Goal: Information Seeking & Learning: Learn about a topic

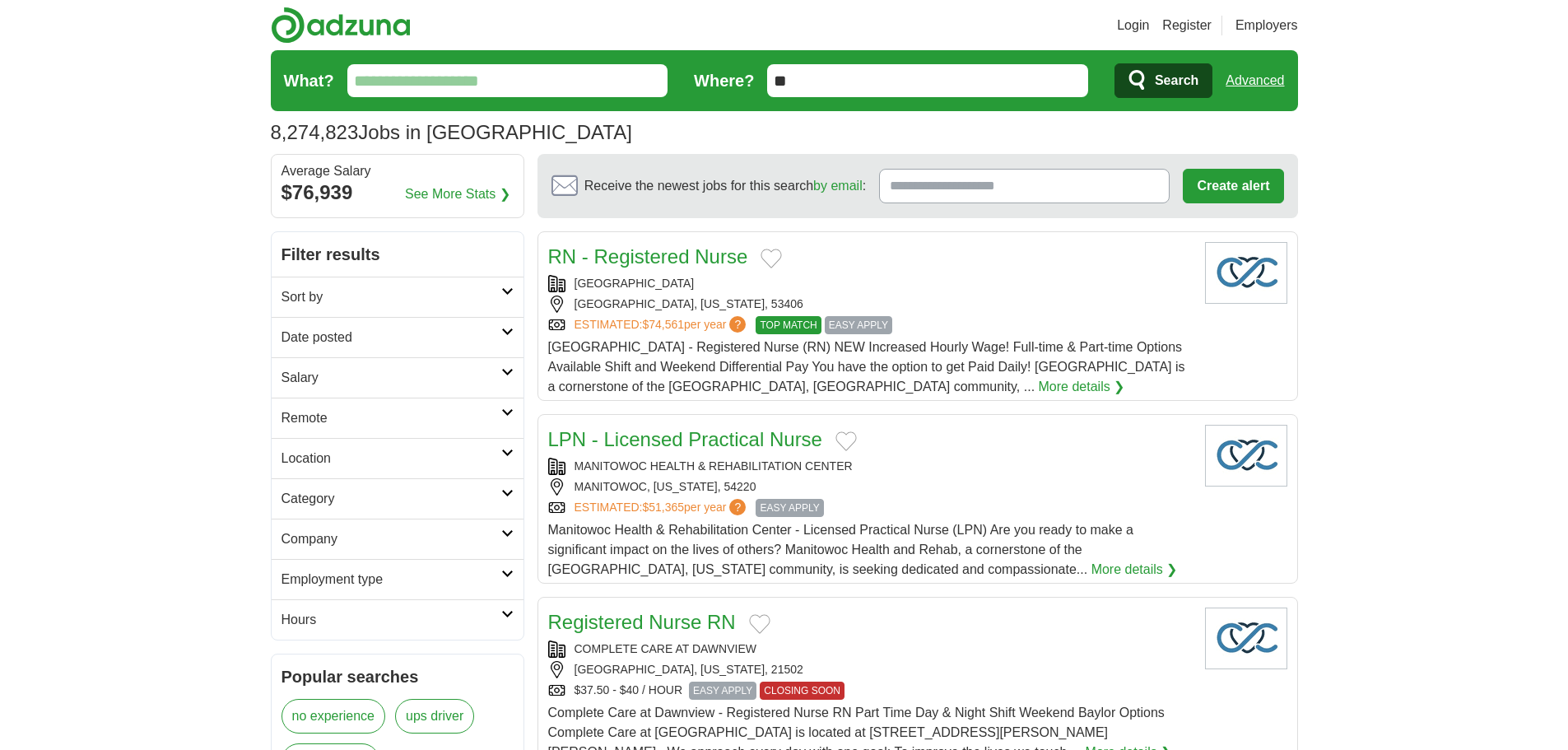
click at [514, 84] on input "What?" at bounding box center [508, 81] width 321 height 33
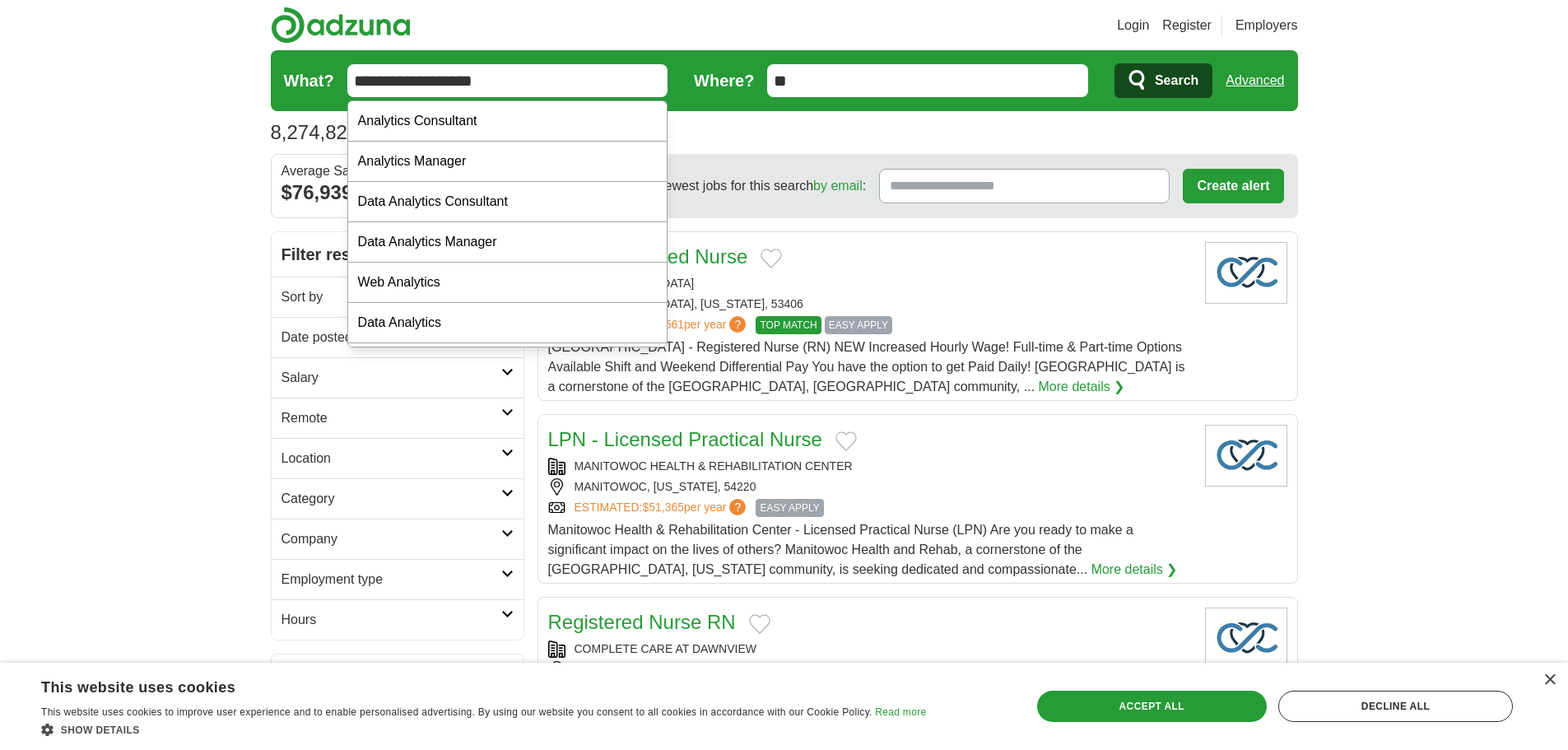
type input "**********"
click at [851, 78] on input "**" at bounding box center [928, 81] width 321 height 33
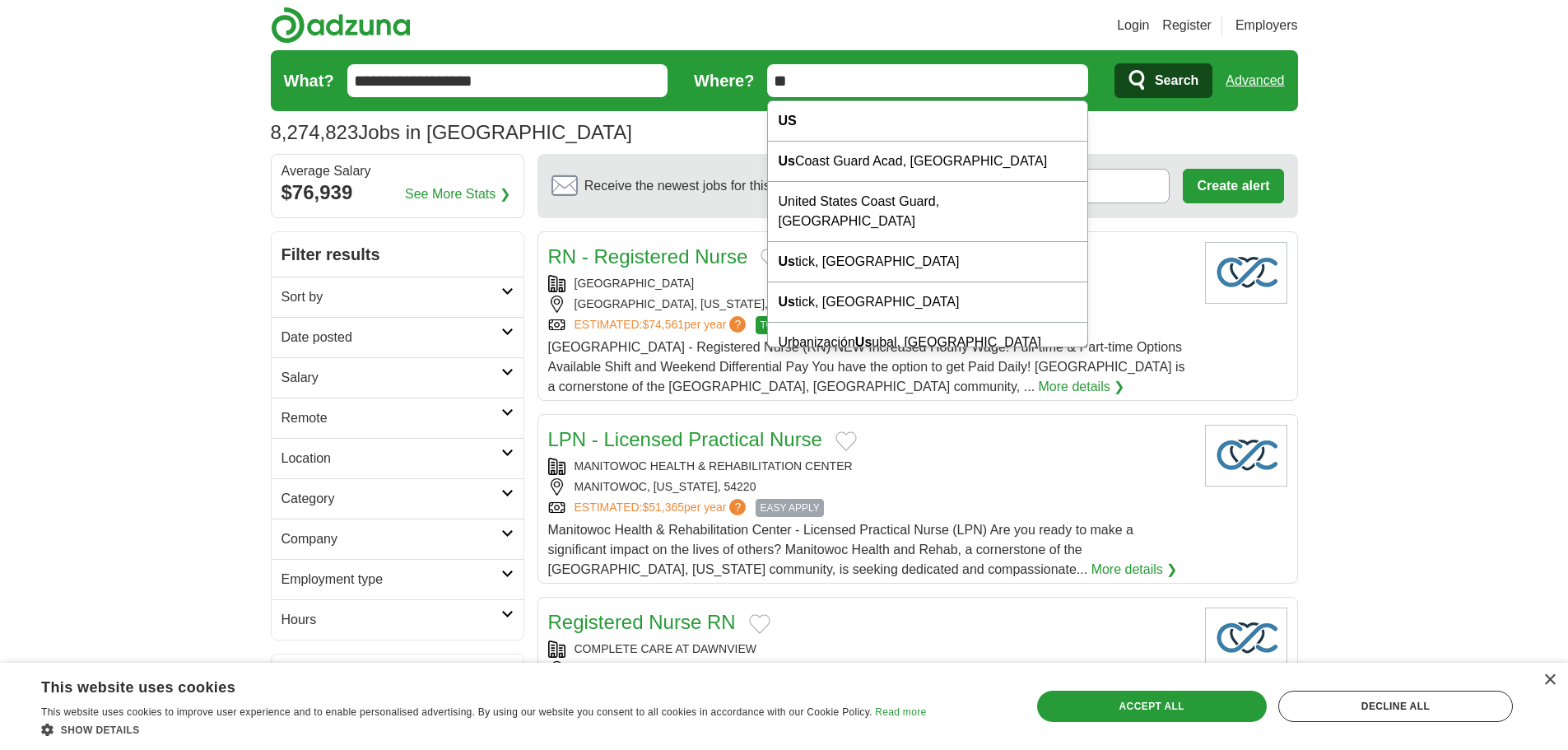
type input "*"
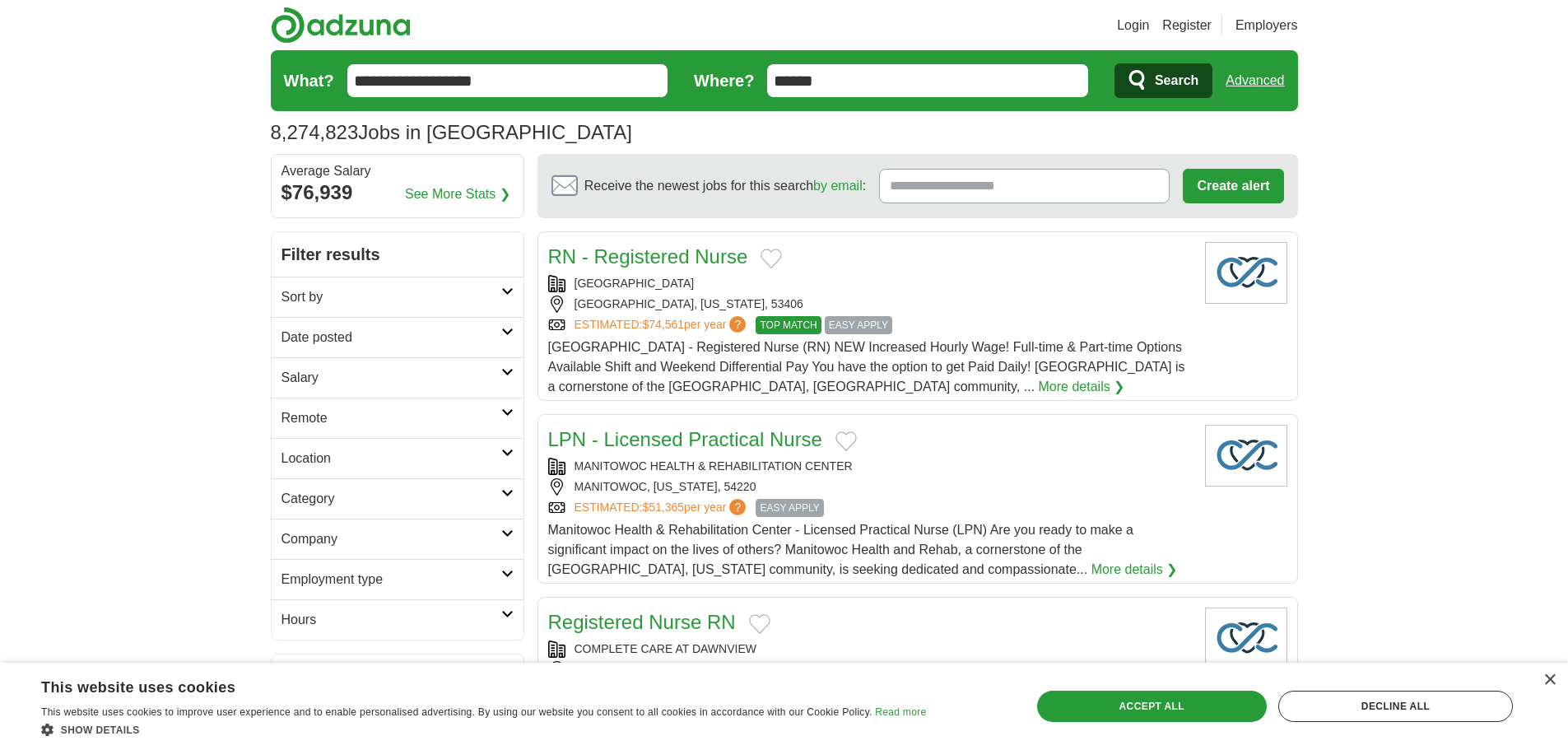
click at [873, 75] on input "******" at bounding box center [928, 81] width 321 height 33
type input "******"
click at [1114, 63] on button "Search" at bounding box center [1163, 80] width 98 height 34
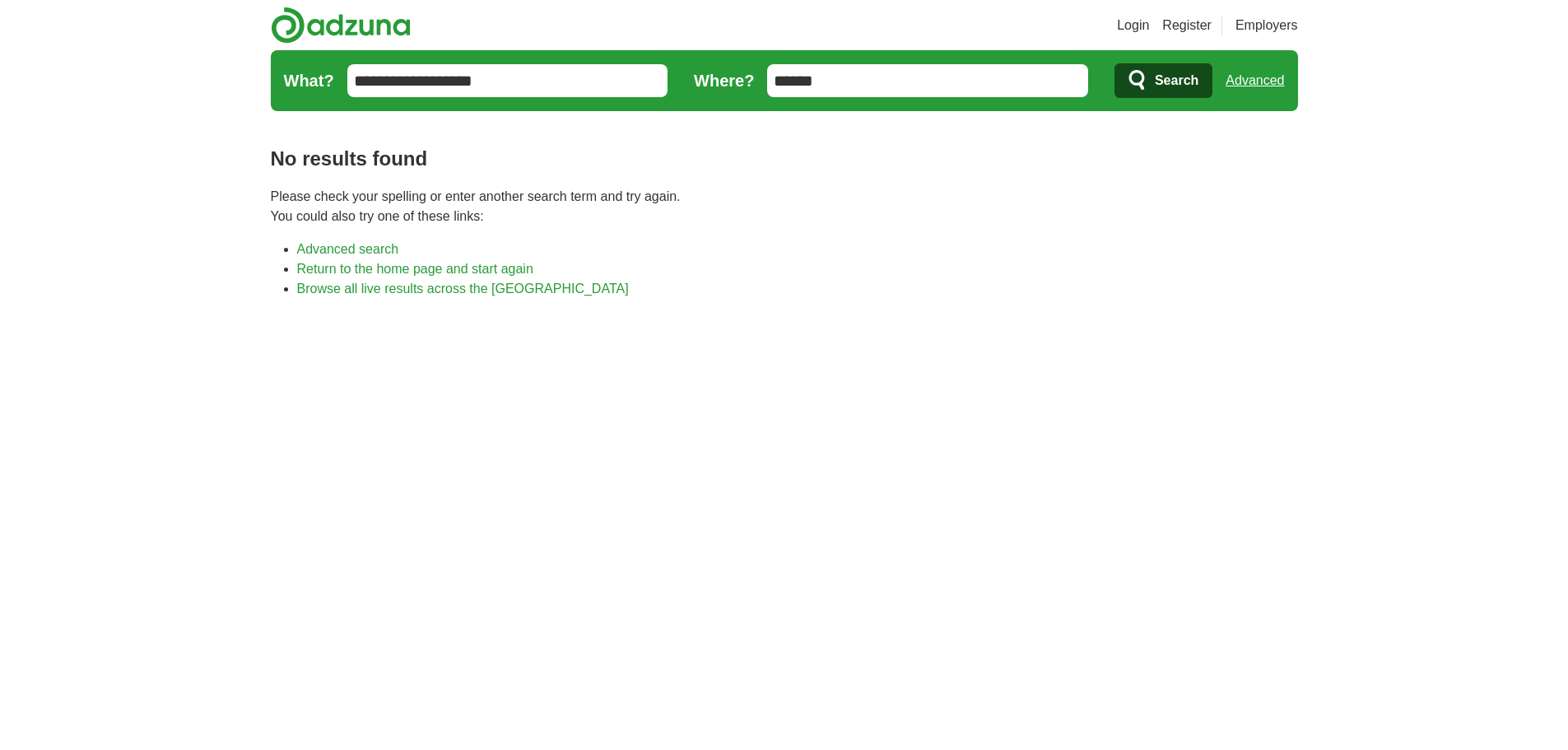
click at [825, 83] on input "******" at bounding box center [928, 81] width 321 height 33
drag, startPoint x: 851, startPoint y: 83, endPoint x: 642, endPoint y: 98, distance: 209.5
click at [642, 98] on form "**********" at bounding box center [784, 80] width 1027 height 61
type input "**********"
click at [1114, 63] on button "Search" at bounding box center [1163, 80] width 98 height 34
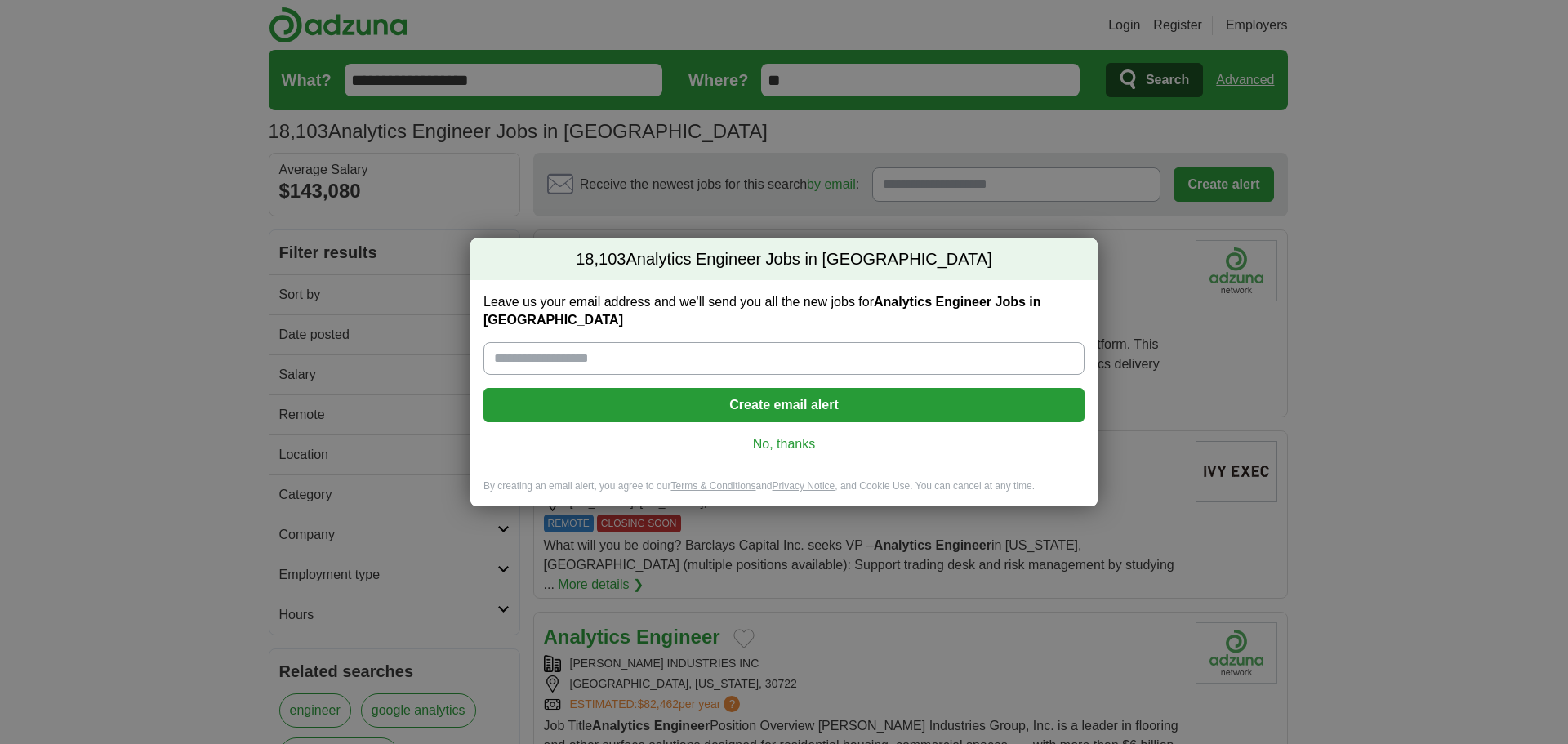
click at [774, 436] on link "No, thanks" at bounding box center [784, 444] width 575 height 18
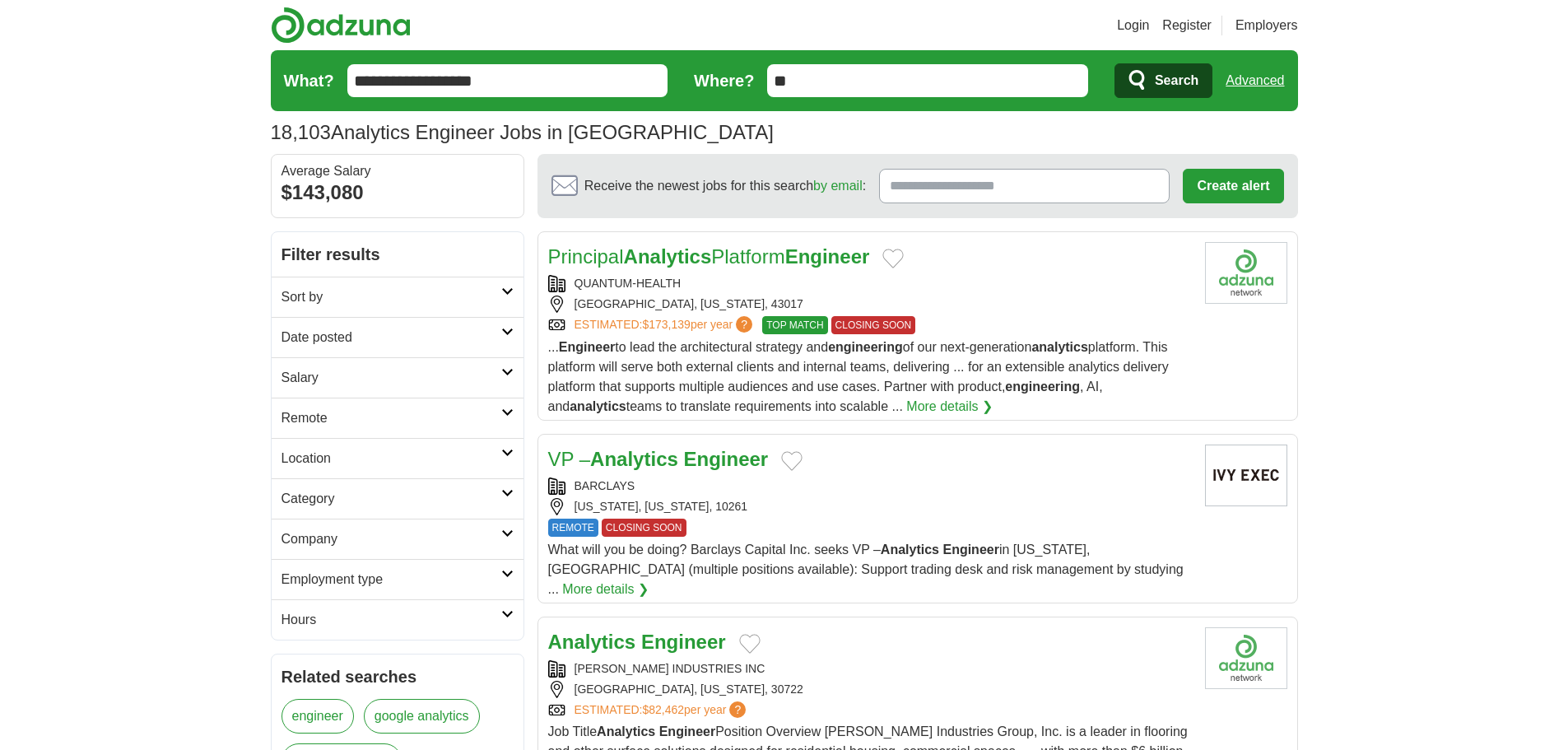
click at [392, 305] on h2 "Sort by" at bounding box center [392, 297] width 219 height 20
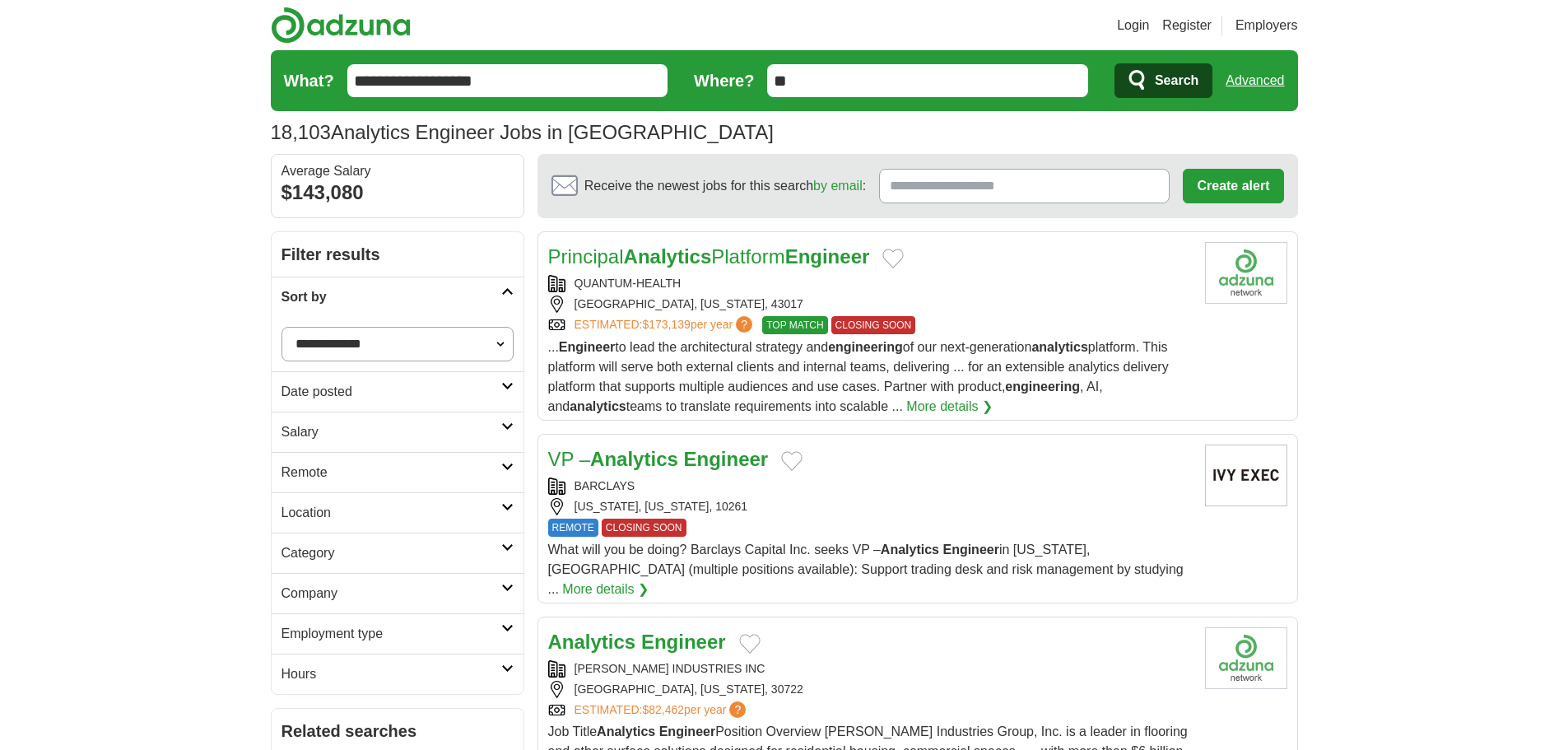
click at [367, 394] on h2 "Date posted" at bounding box center [392, 392] width 219 height 20
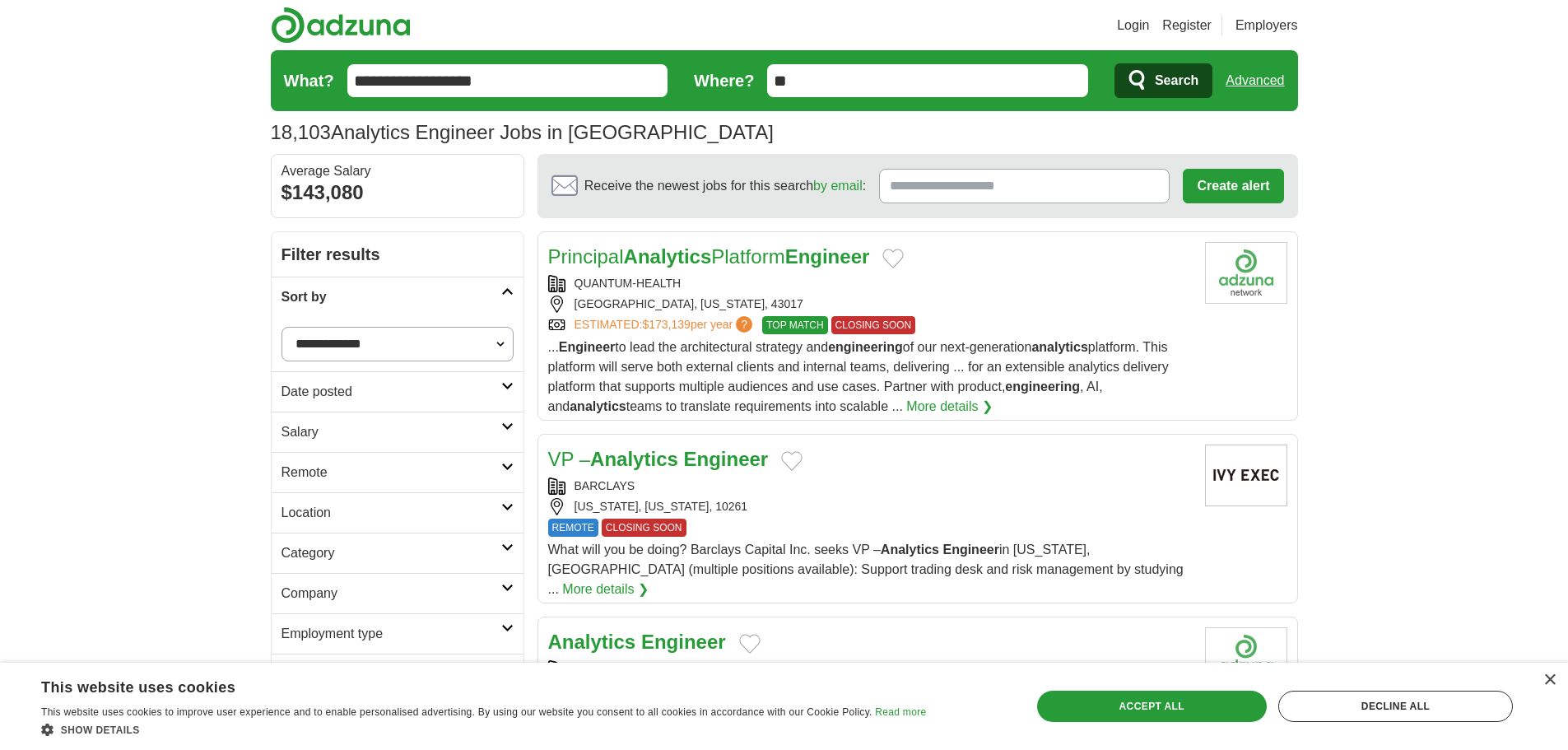
click at [345, 423] on h2 "Salary" at bounding box center [392, 432] width 219 height 20
click at [391, 435] on h2 "Salary" at bounding box center [392, 432] width 219 height 20
click at [378, 477] on h2 "Remote" at bounding box center [392, 472] width 219 height 20
click at [328, 513] on link "Remote jobs" at bounding box center [319, 512] width 74 height 14
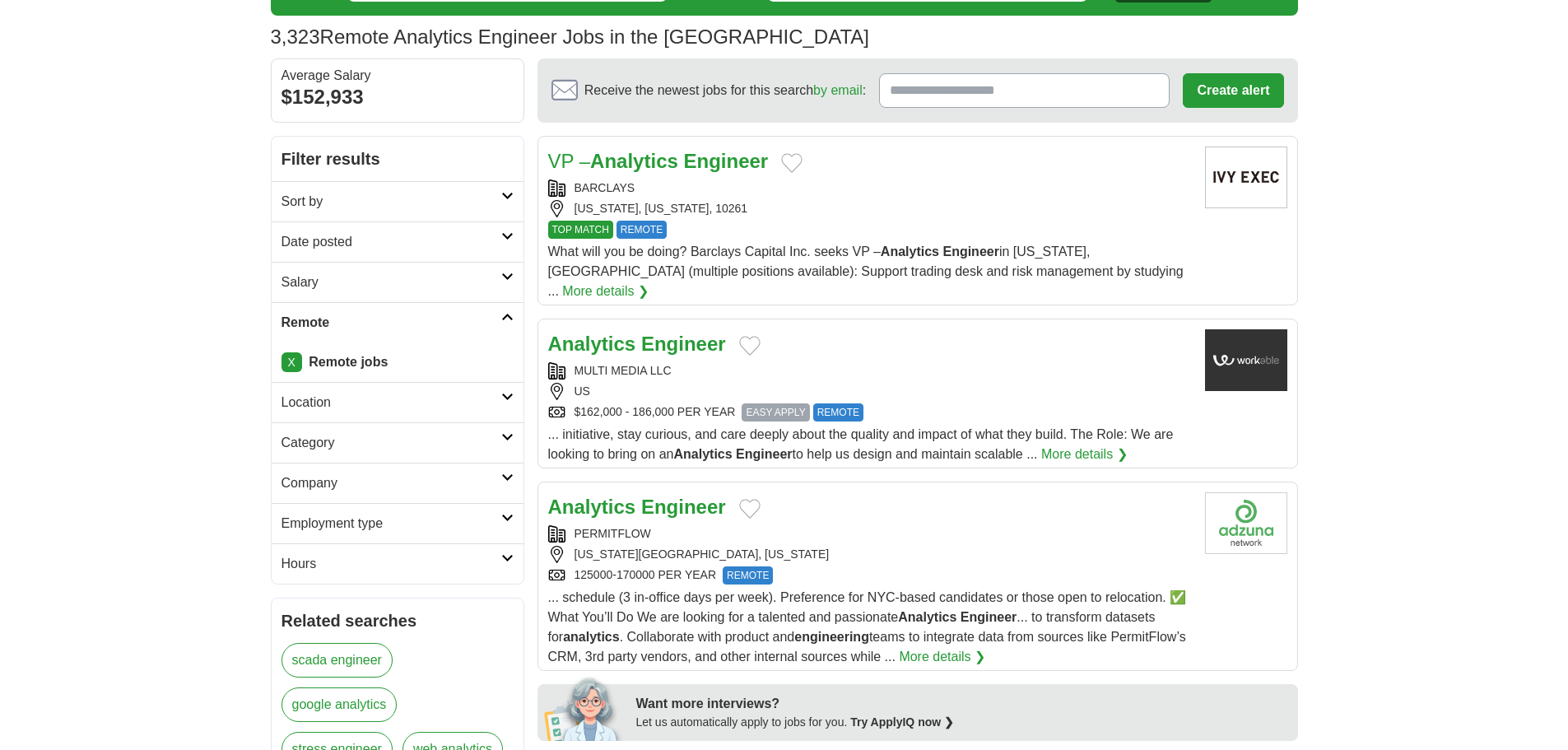
scroll to position [97, 0]
click at [410, 487] on h2 "Company" at bounding box center [392, 482] width 219 height 20
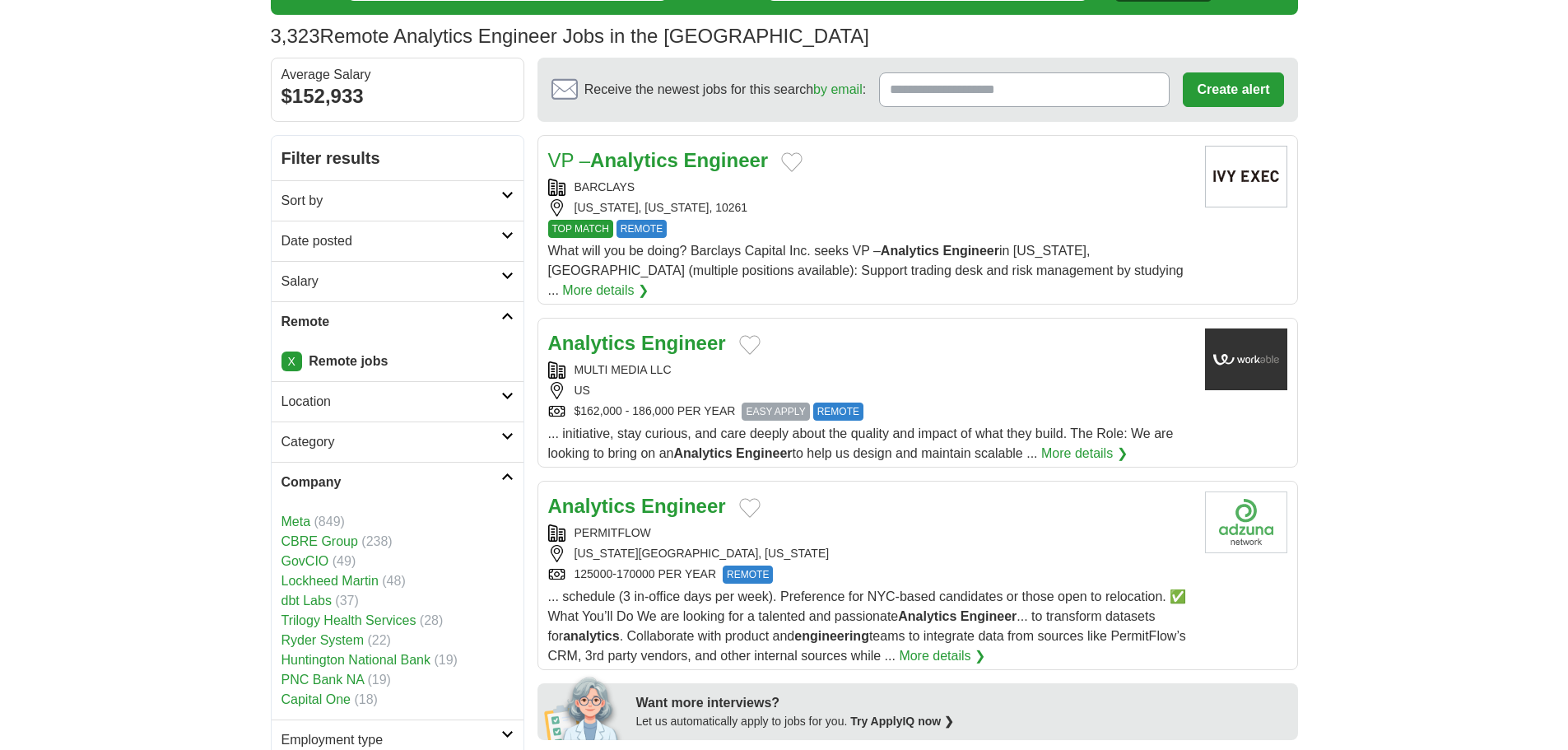
click at [435, 449] on h2 "Category" at bounding box center [392, 442] width 219 height 20
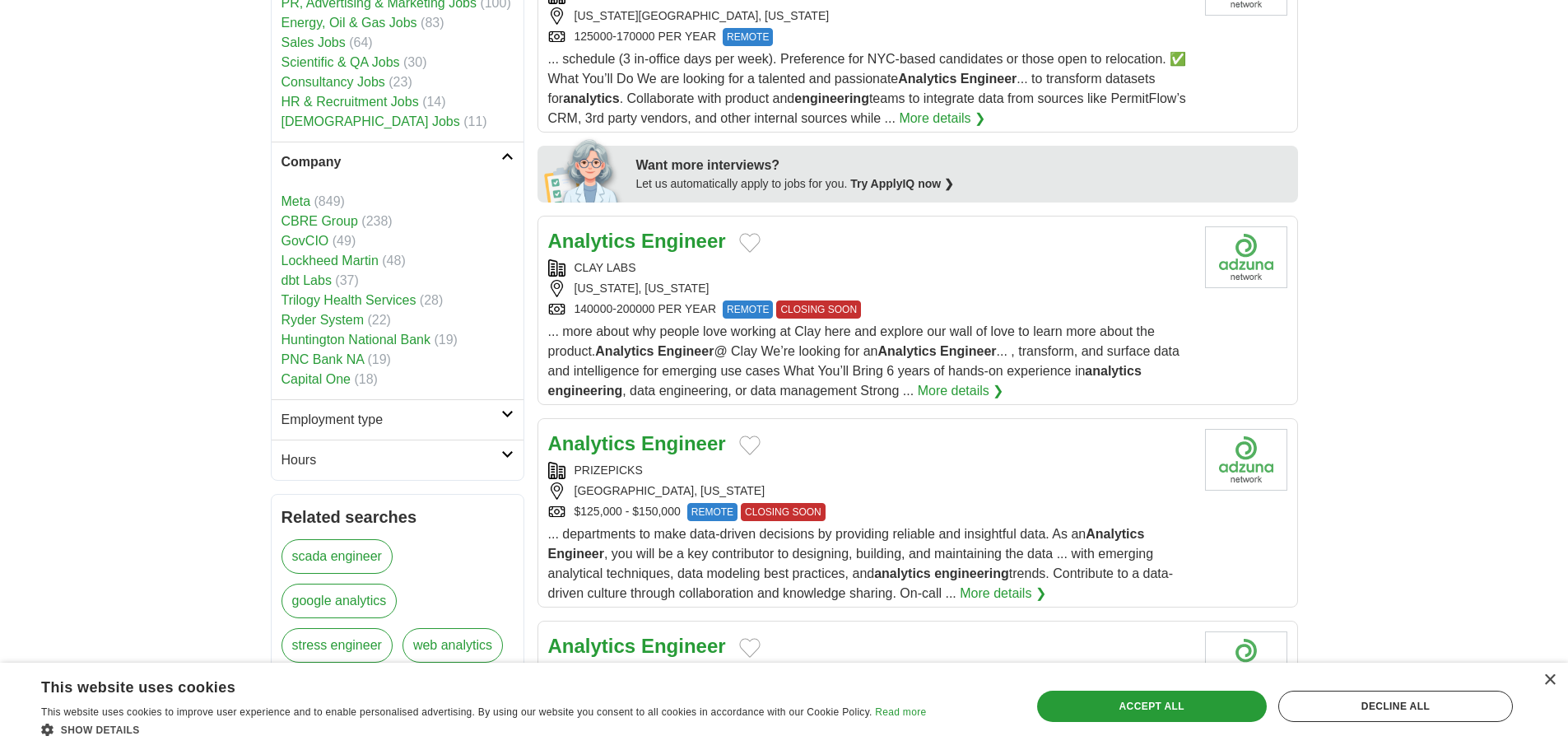
scroll to position [635, 0]
click at [402, 422] on h2 "Employment type" at bounding box center [392, 419] width 219 height 20
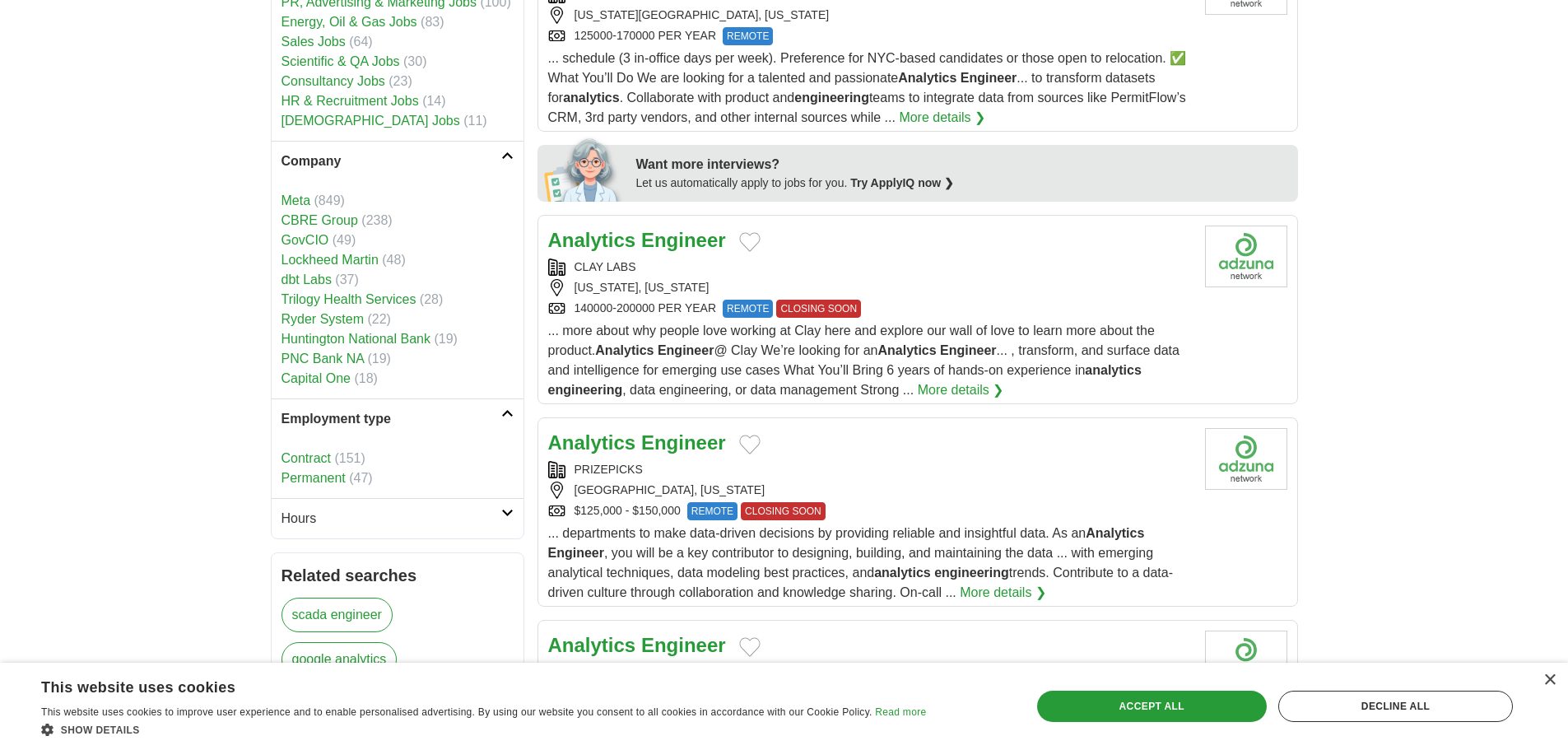
click at [339, 481] on link "Permanent" at bounding box center [313, 478] width 64 height 14
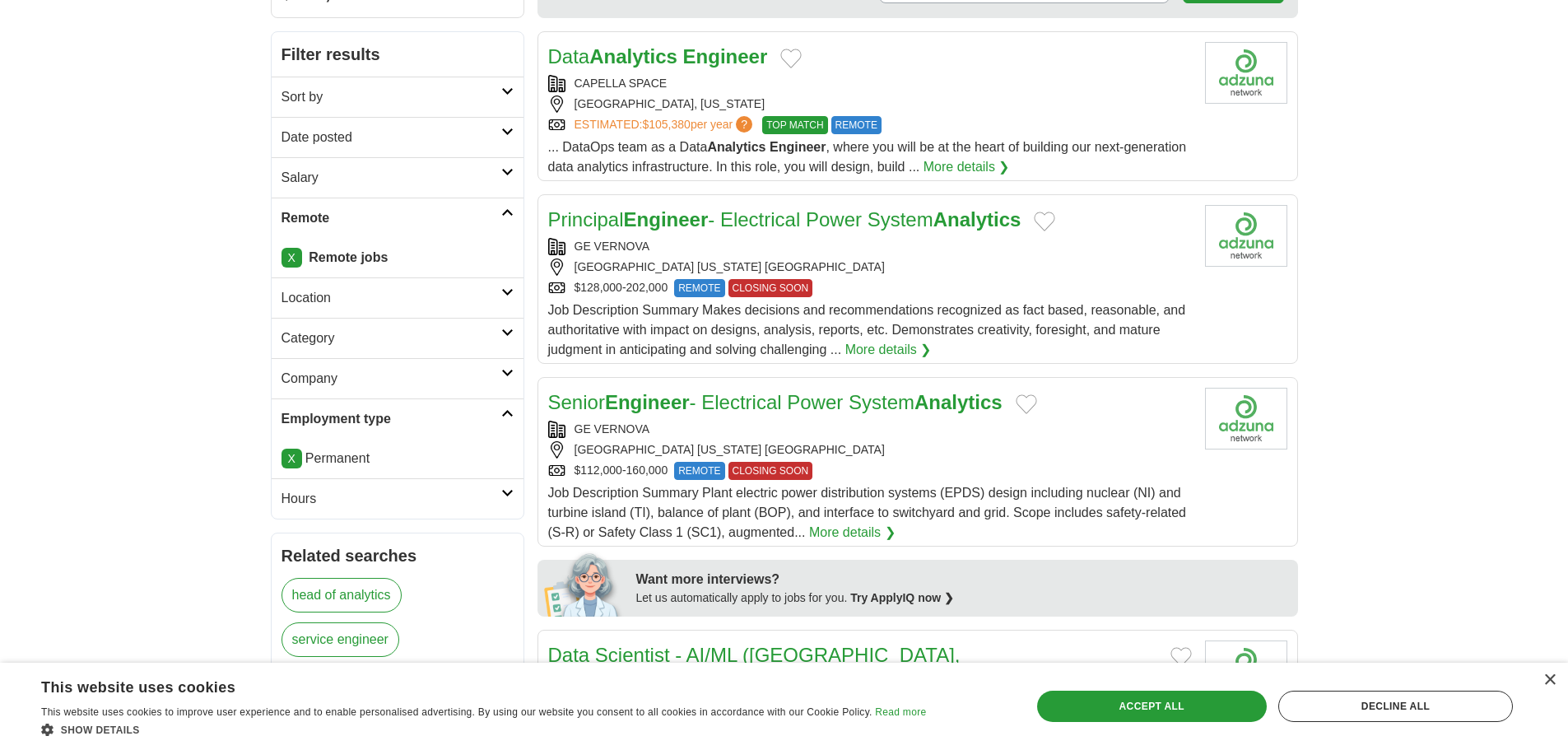
scroll to position [201, 0]
click at [462, 500] on h2 "Hours" at bounding box center [392, 498] width 219 height 20
click at [305, 537] on link "Full time" at bounding box center [306, 537] width 49 height 14
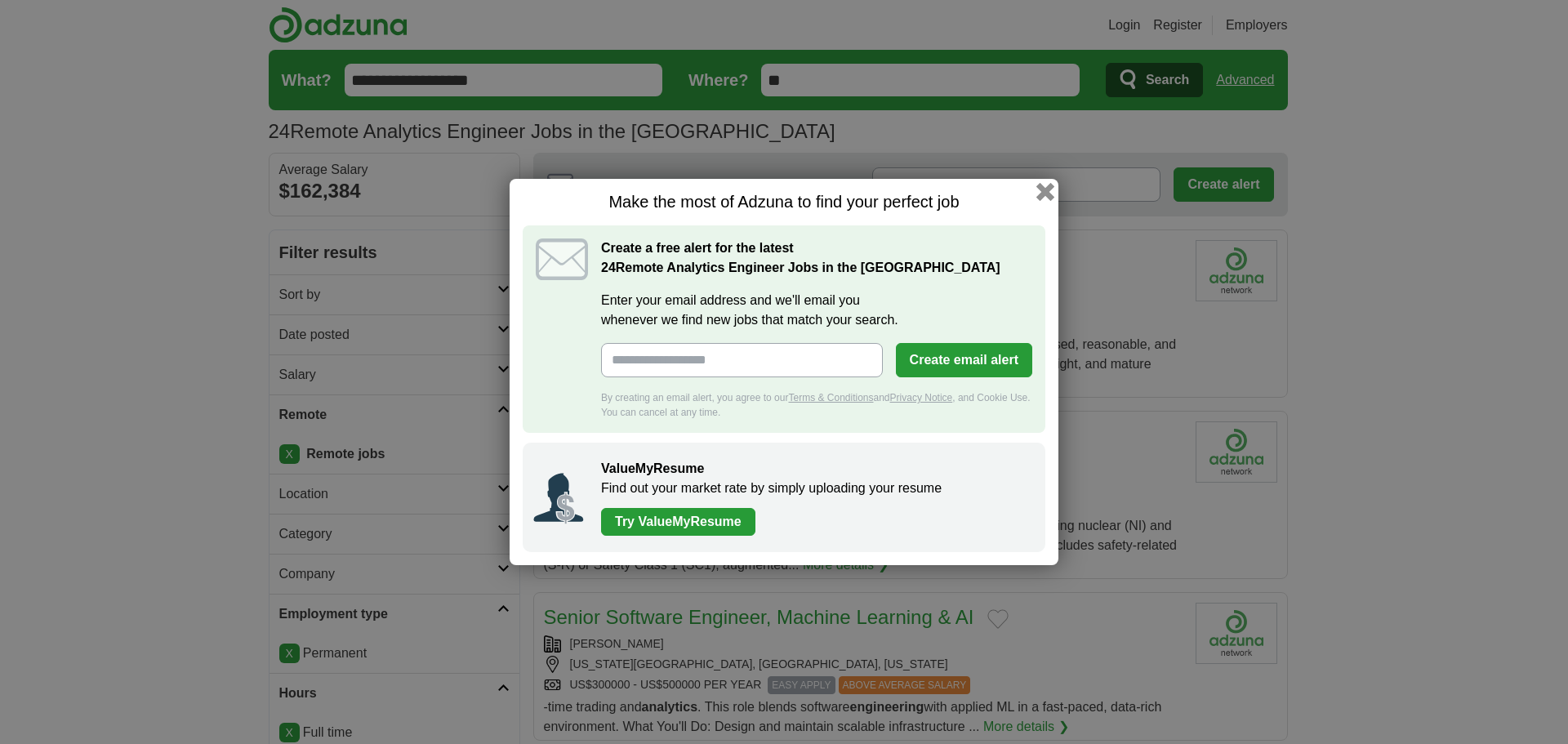
click at [1048, 192] on button "button" at bounding box center [1045, 192] width 18 height 18
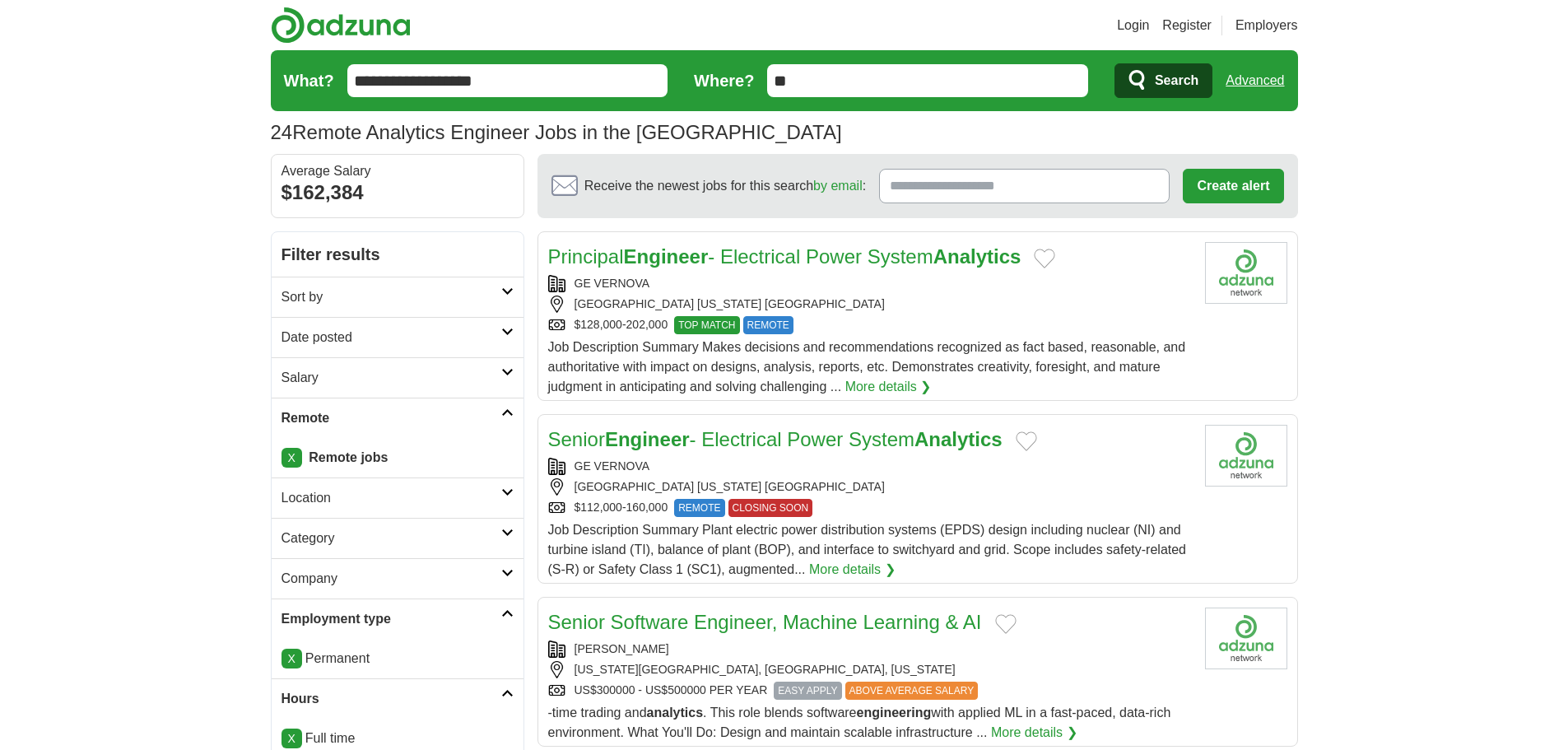
click at [403, 301] on h2 "Sort by" at bounding box center [392, 297] width 219 height 20
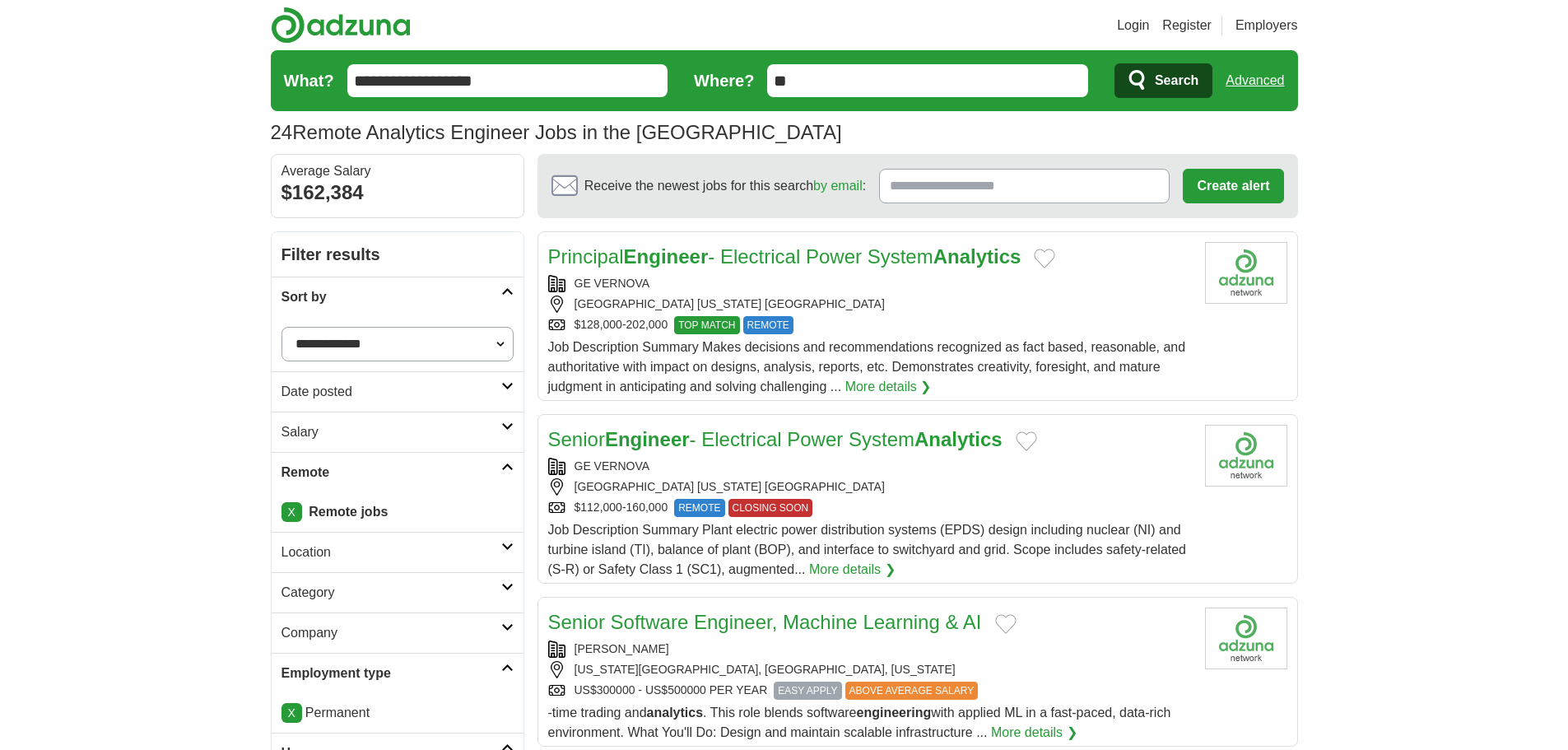
click at [403, 301] on h2 "Sort by" at bounding box center [392, 297] width 219 height 20
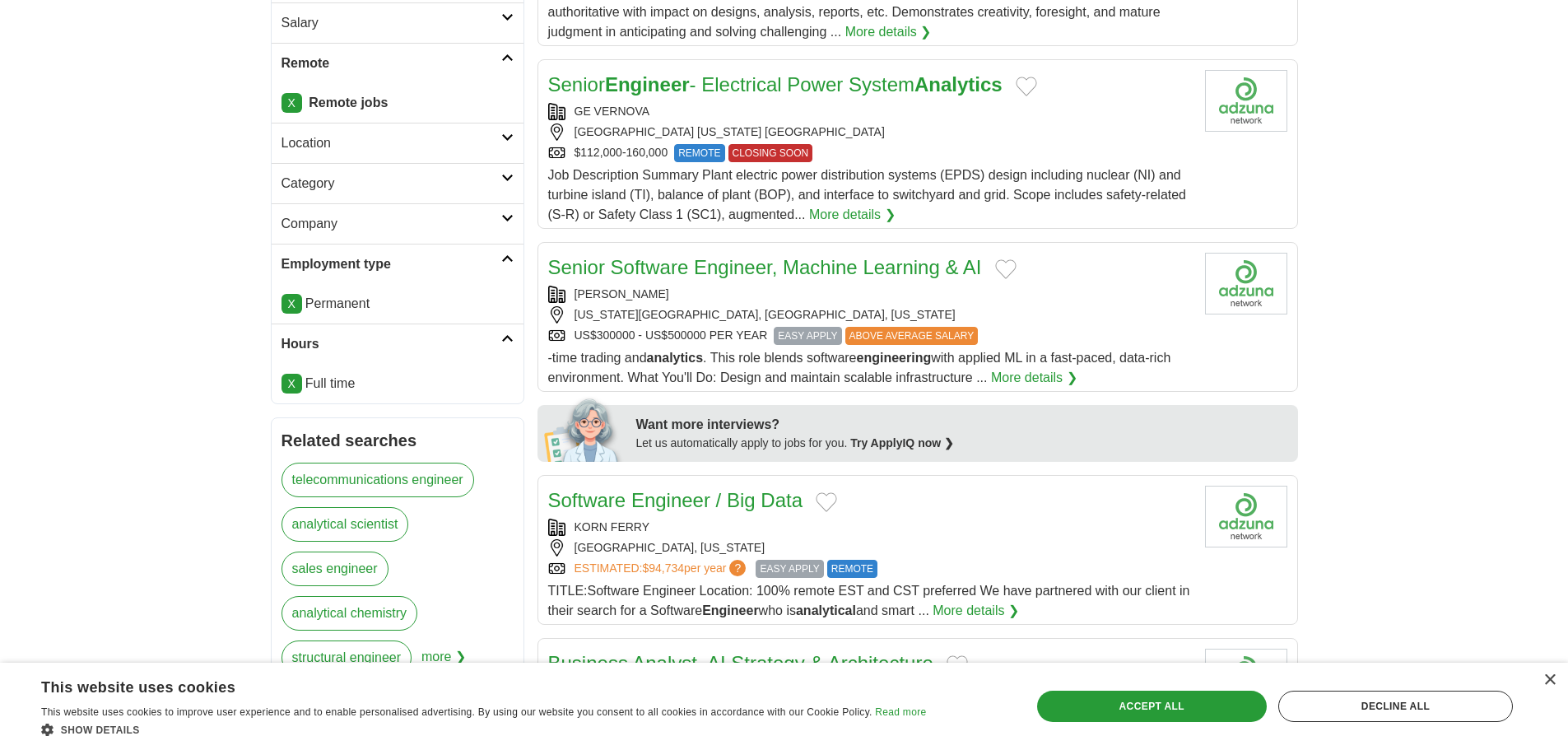
scroll to position [381, 0]
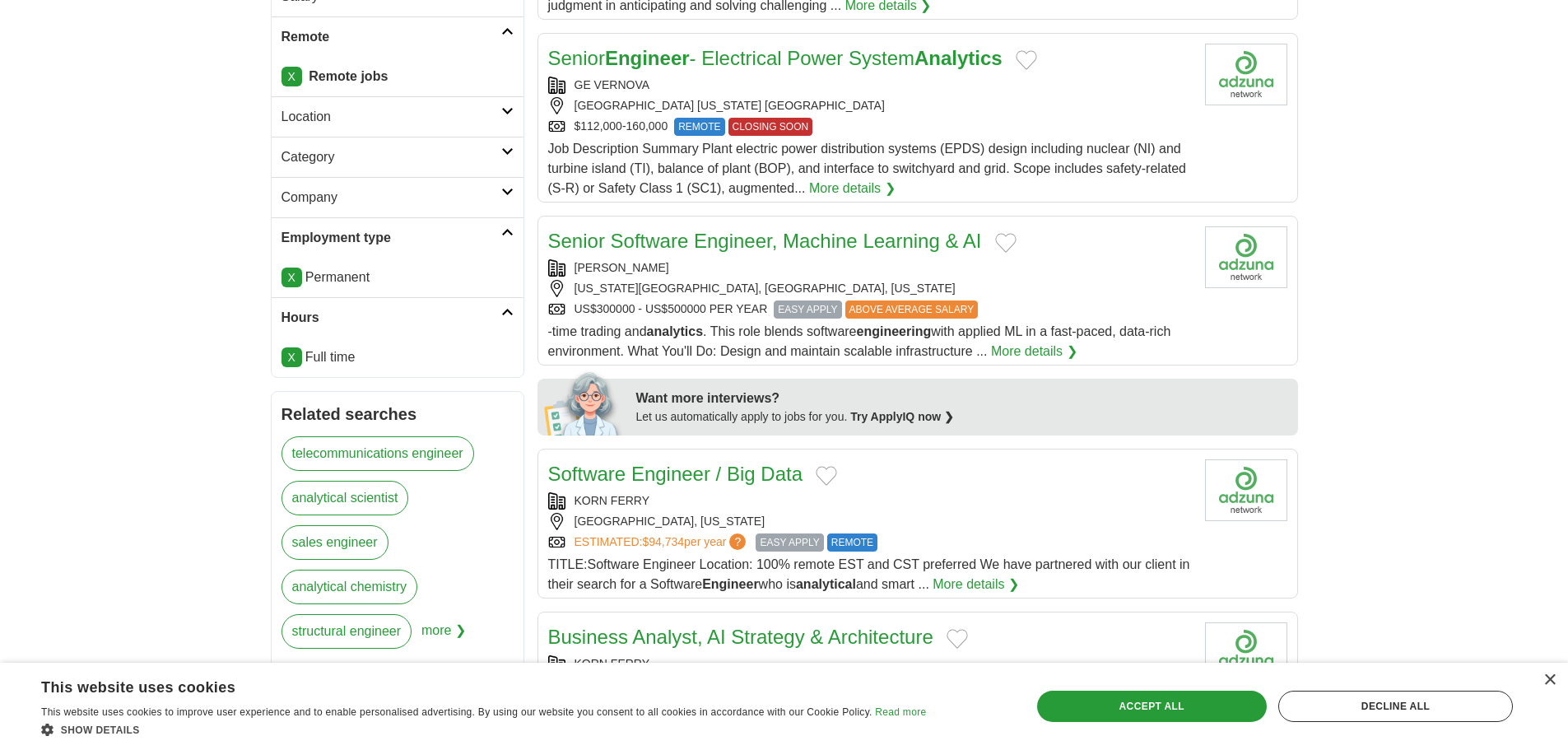
click at [297, 354] on link "X" at bounding box center [291, 357] width 20 height 20
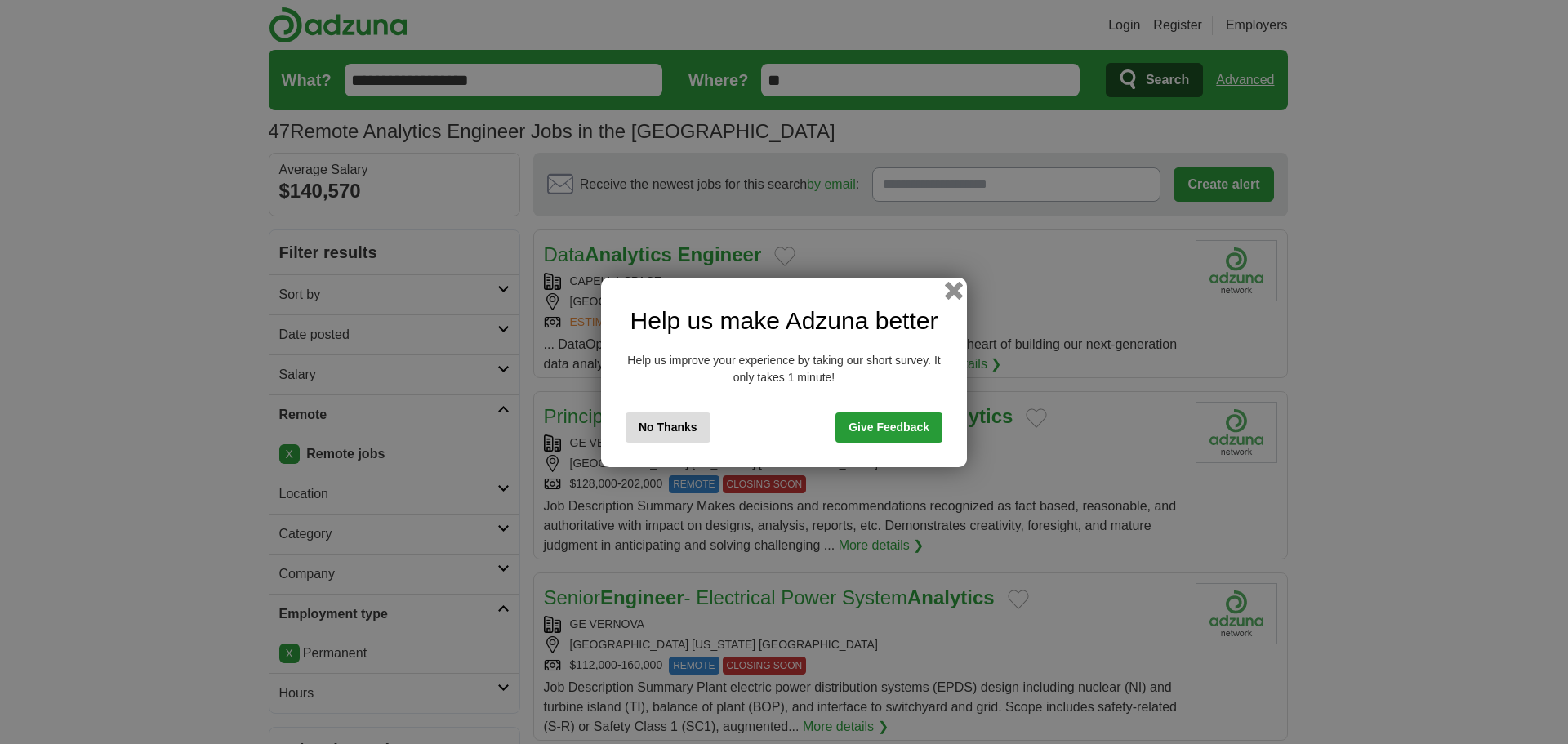
click at [950, 294] on button "button" at bounding box center [954, 290] width 18 height 18
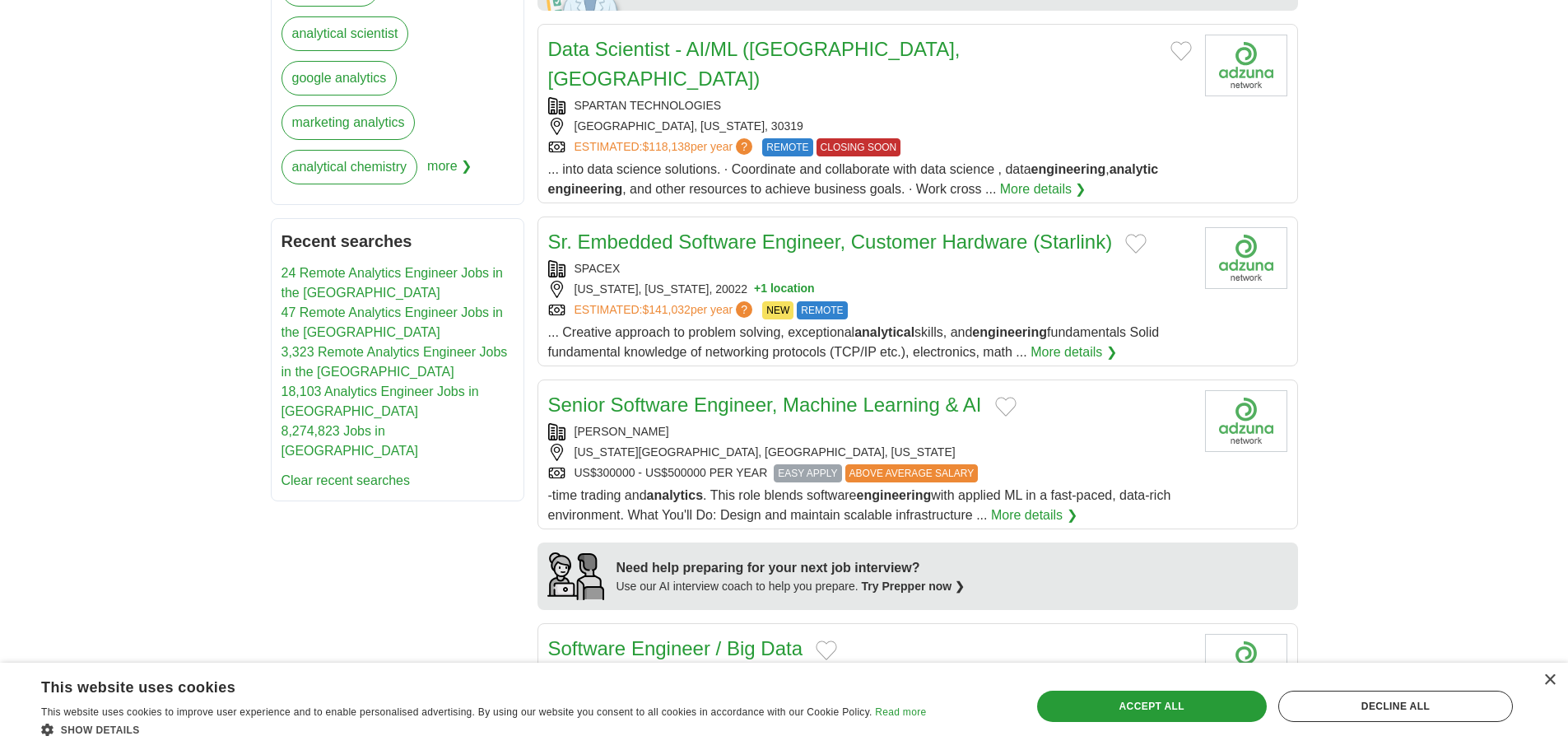
scroll to position [811, 0]
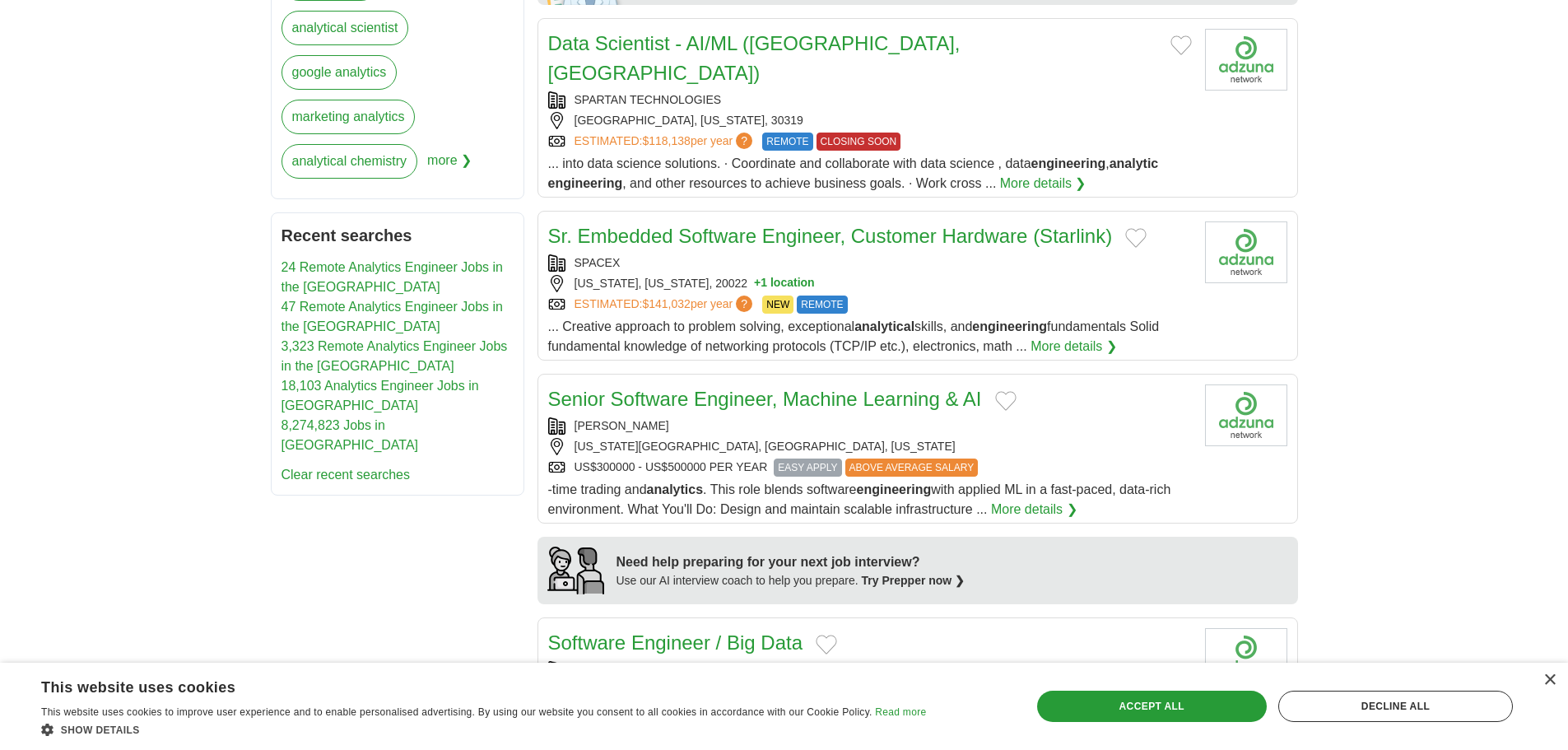
click at [745, 417] on div "SELBY JENNINGS" at bounding box center [869, 426] width 644 height 18
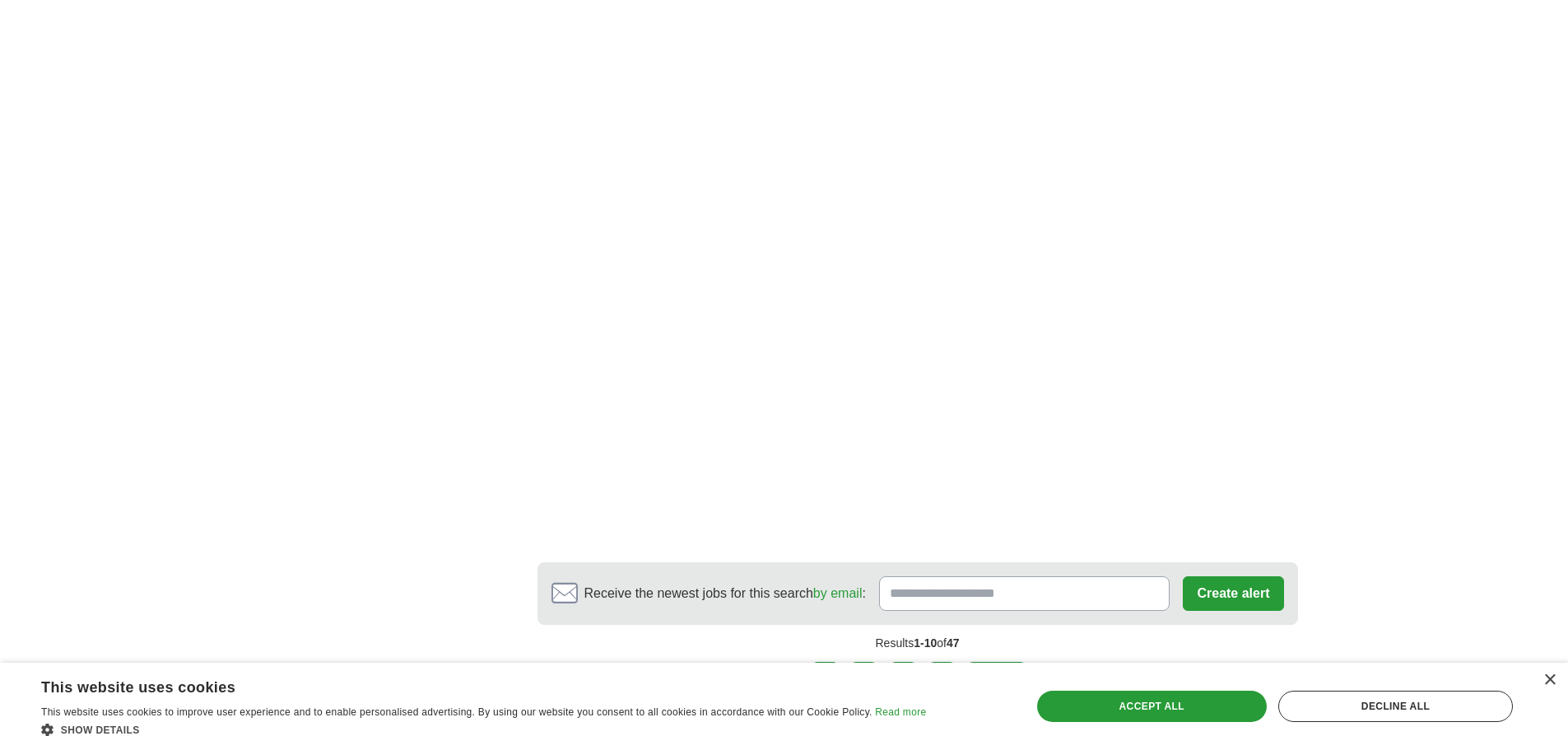
scroll to position [2140, 0]
click at [868, 661] on link "2" at bounding box center [864, 678] width 29 height 34
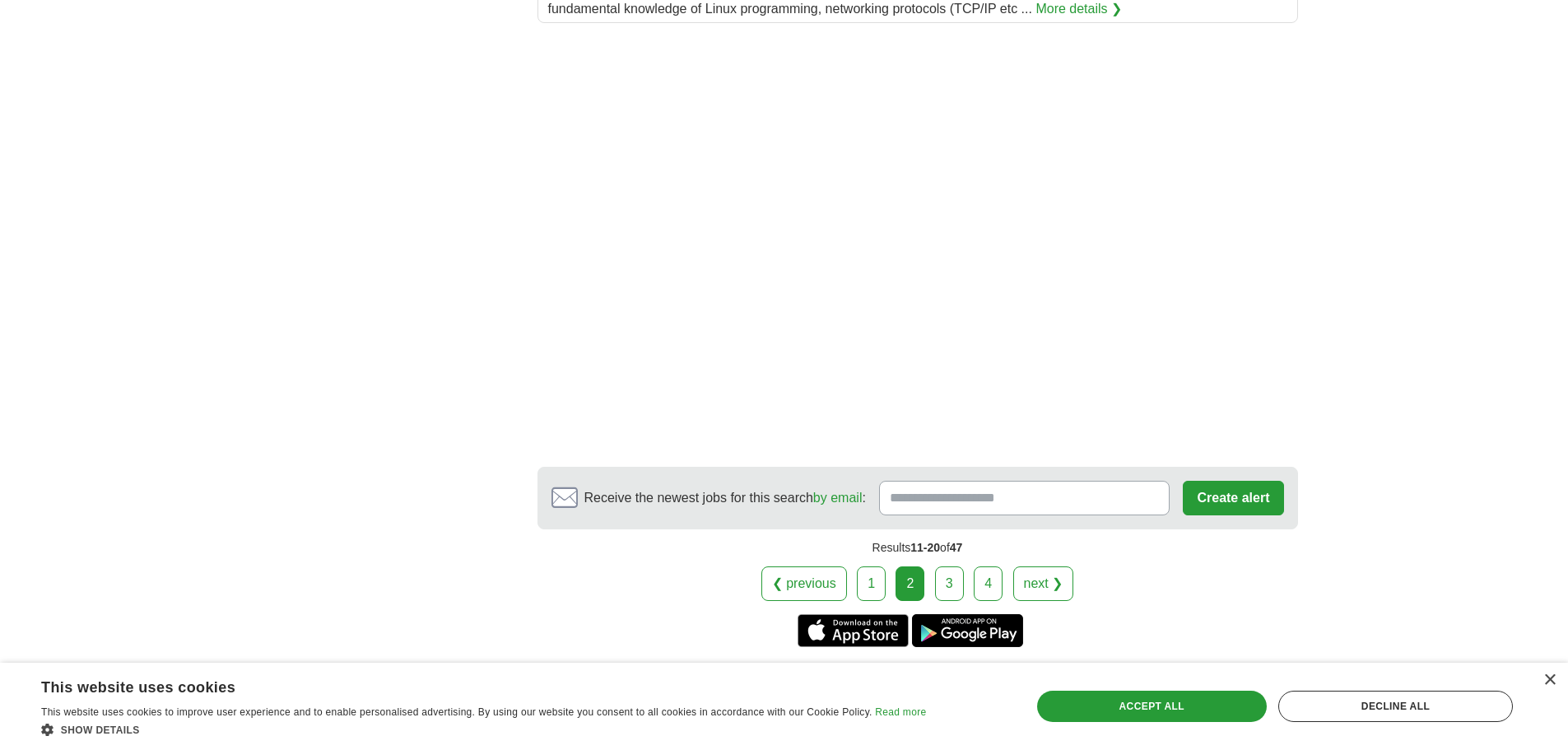
scroll to position [2189, 0]
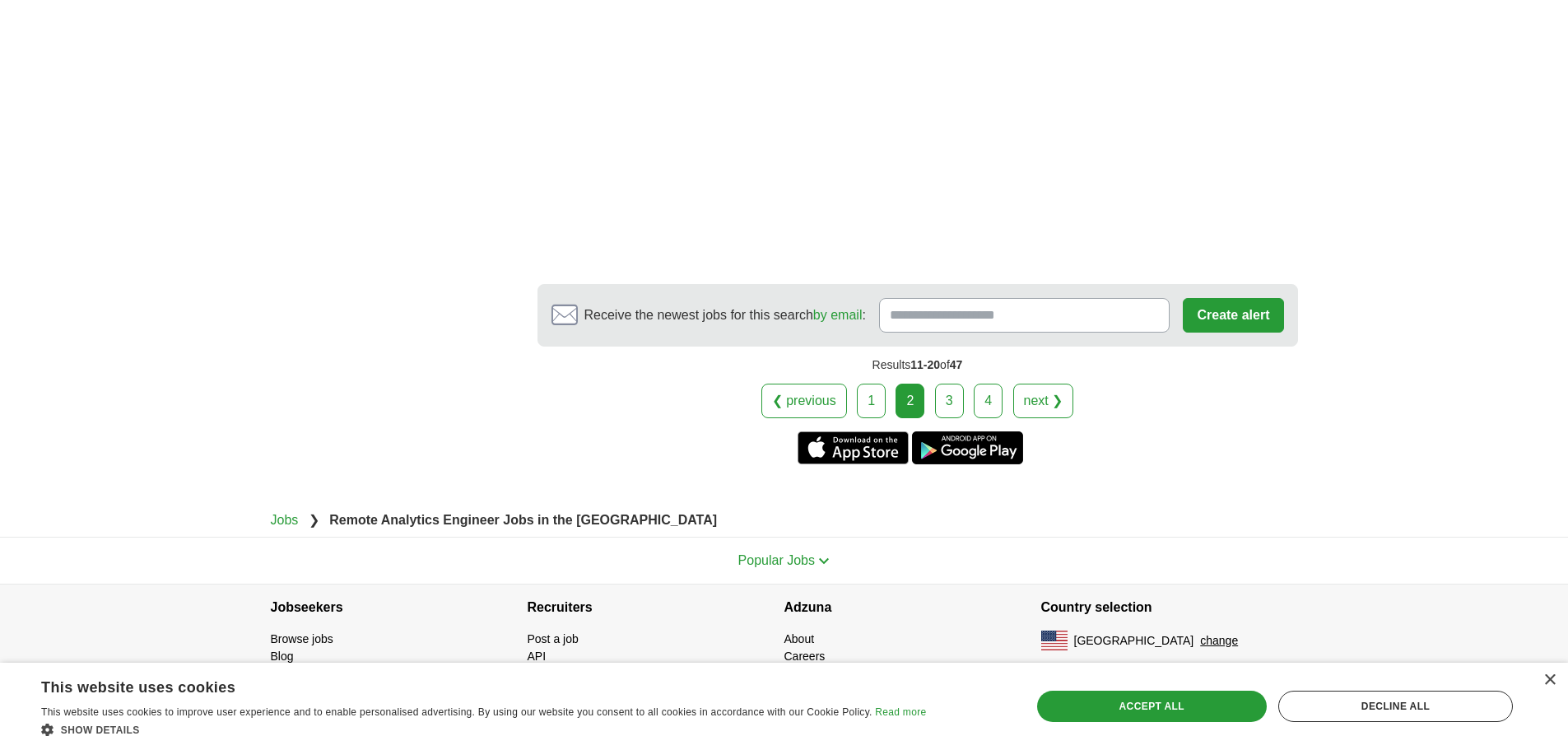
click at [950, 387] on link "3" at bounding box center [949, 400] width 29 height 34
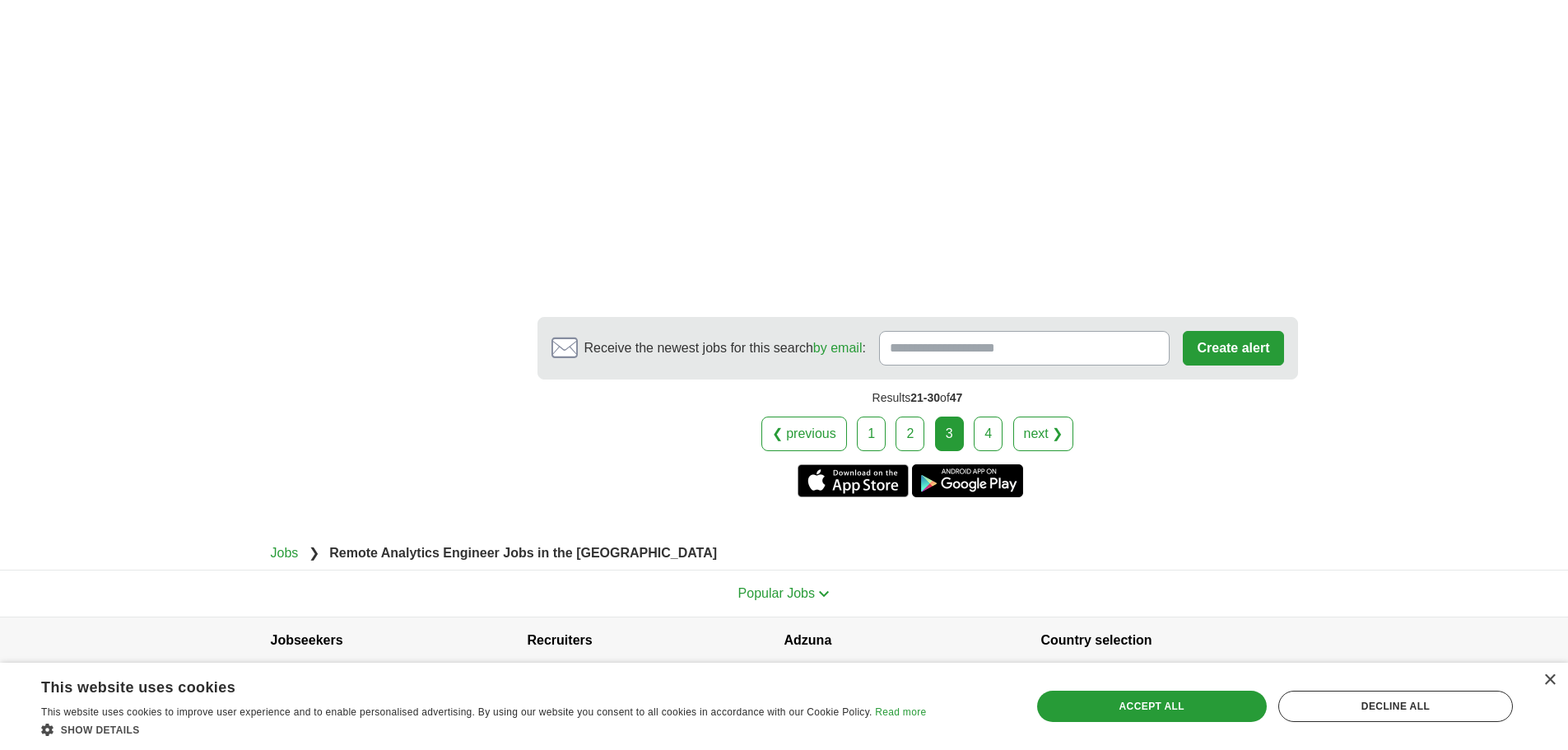
scroll to position [2735, 0]
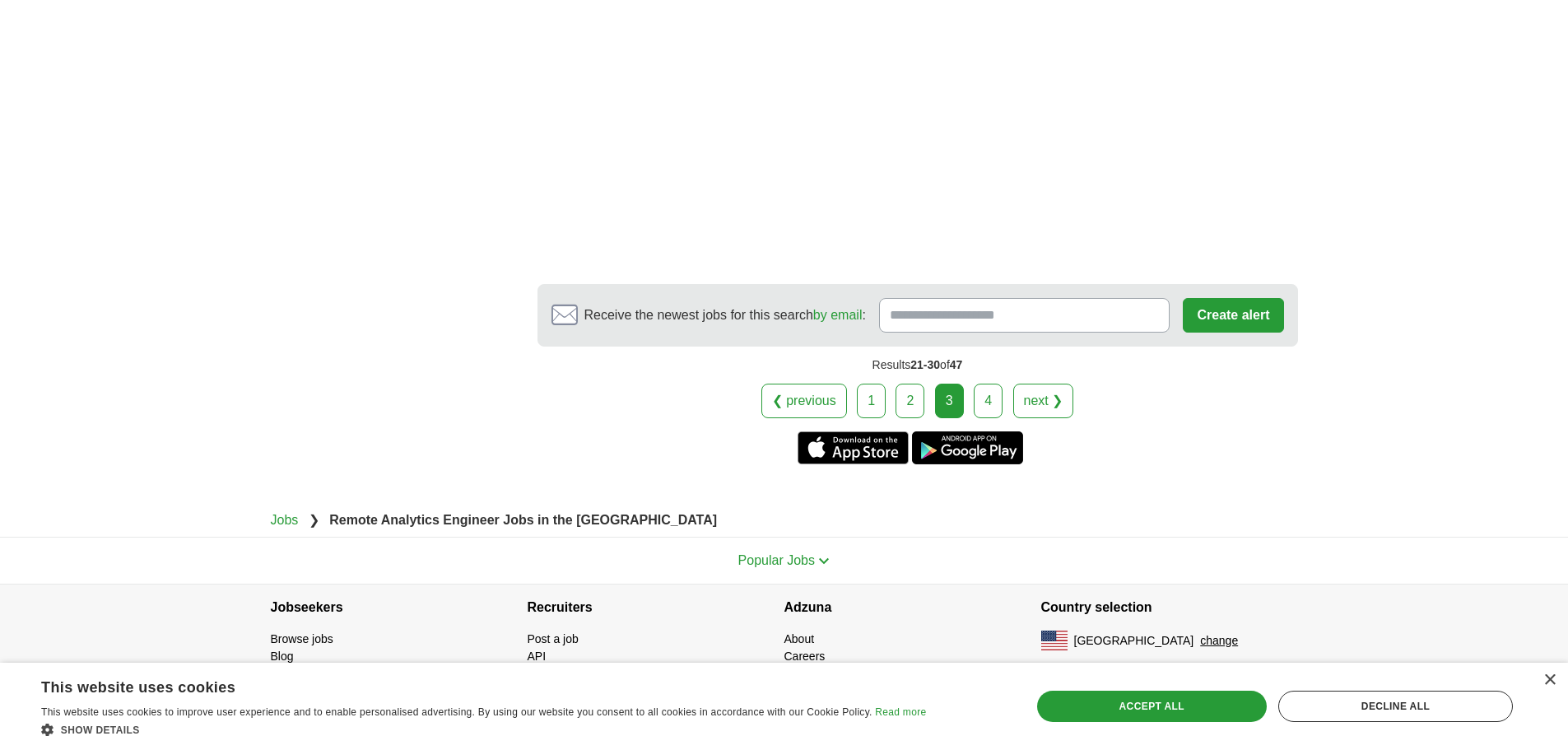
click at [985, 405] on link "4" at bounding box center [988, 400] width 29 height 34
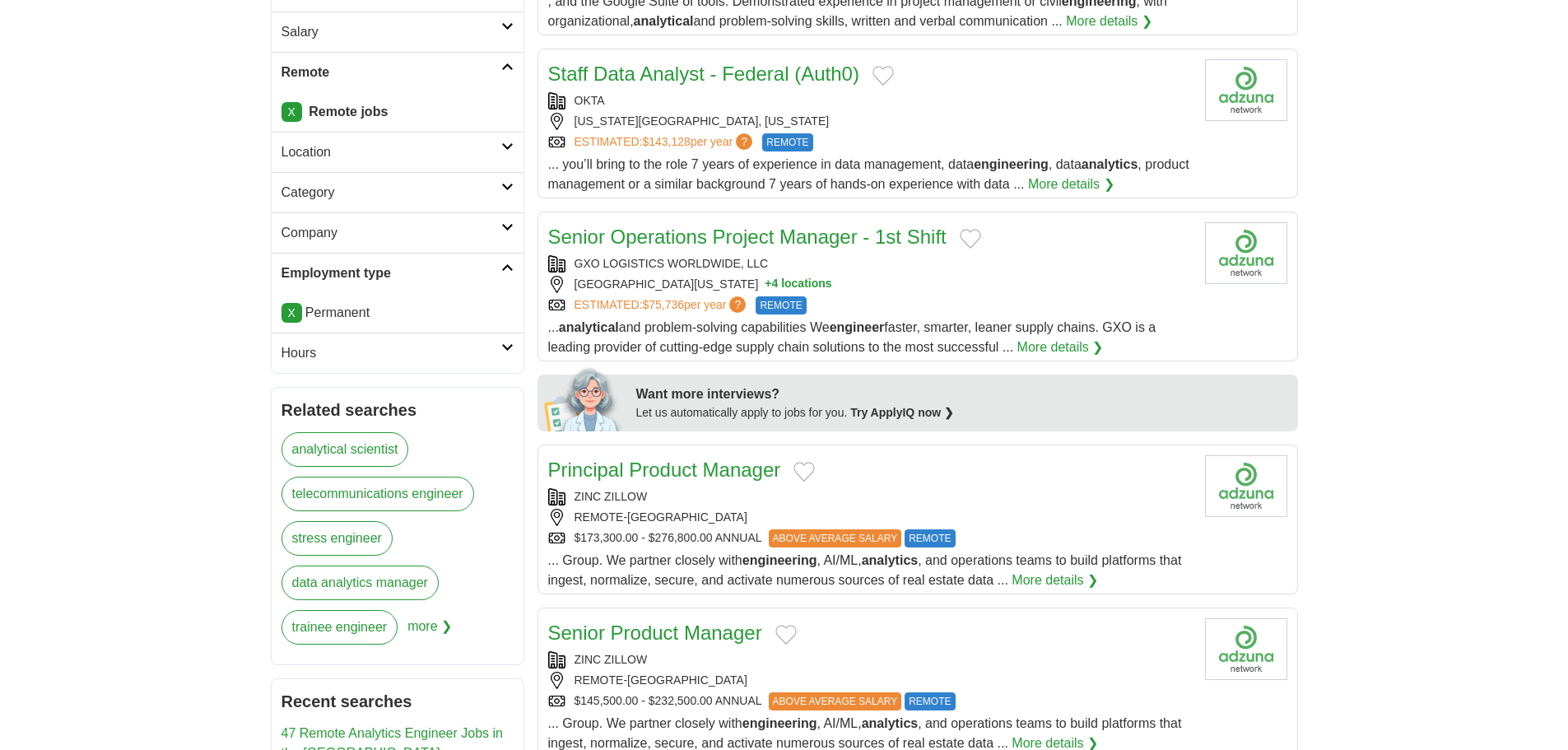
scroll to position [350, 0]
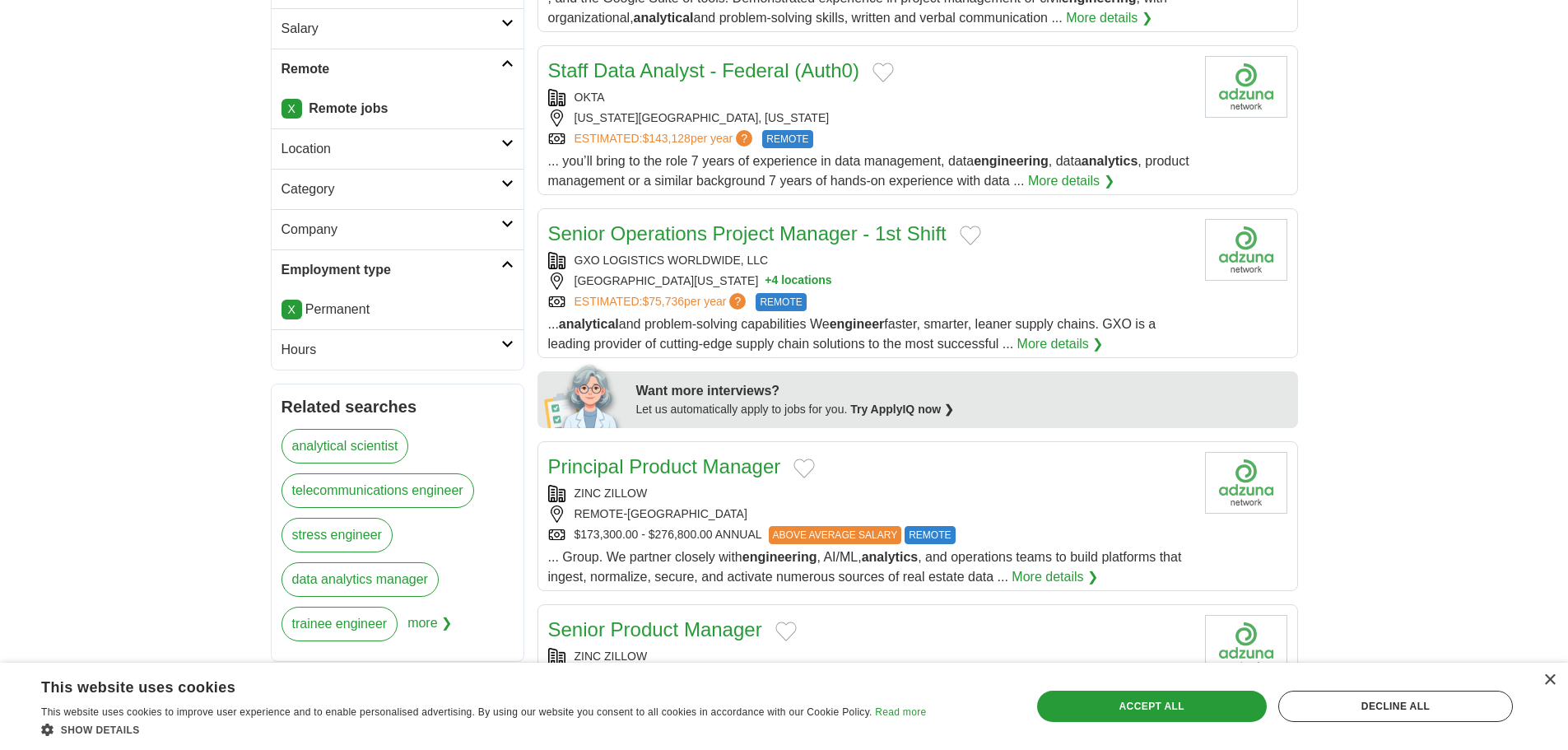
click at [737, 393] on div "Want more interviews?" at bounding box center [962, 391] width 652 height 20
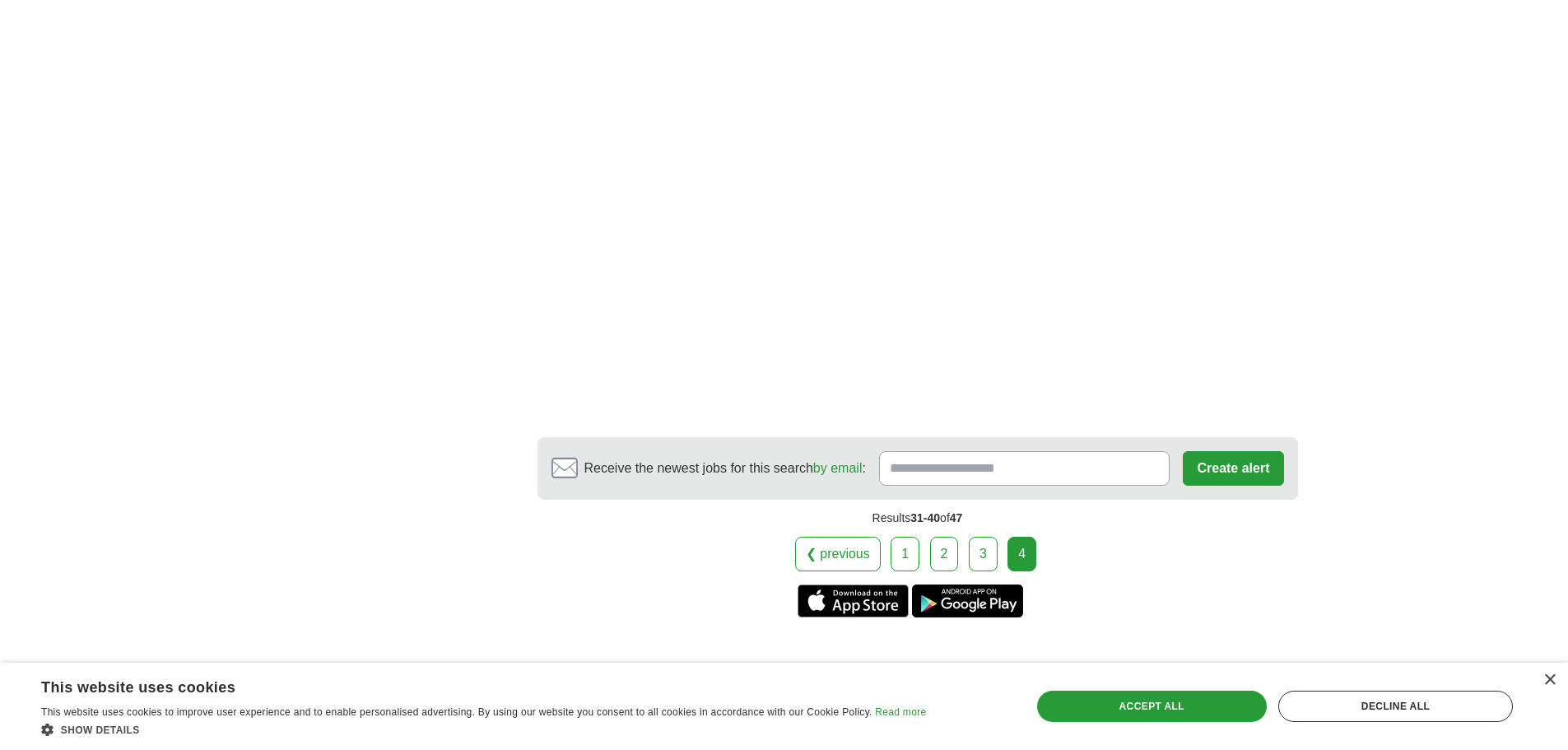
scroll to position [2676, 0]
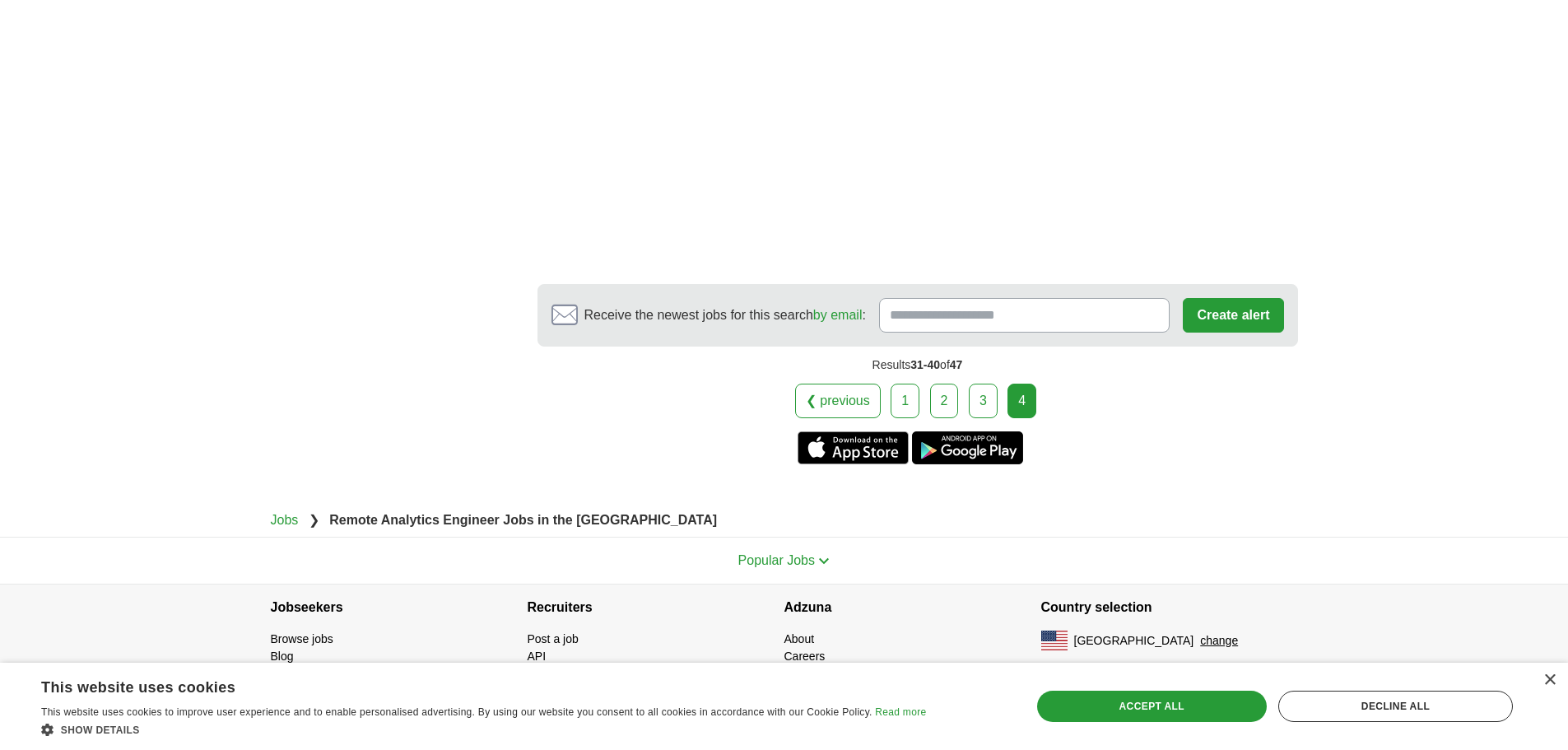
click at [902, 395] on link "1" at bounding box center [904, 400] width 29 height 34
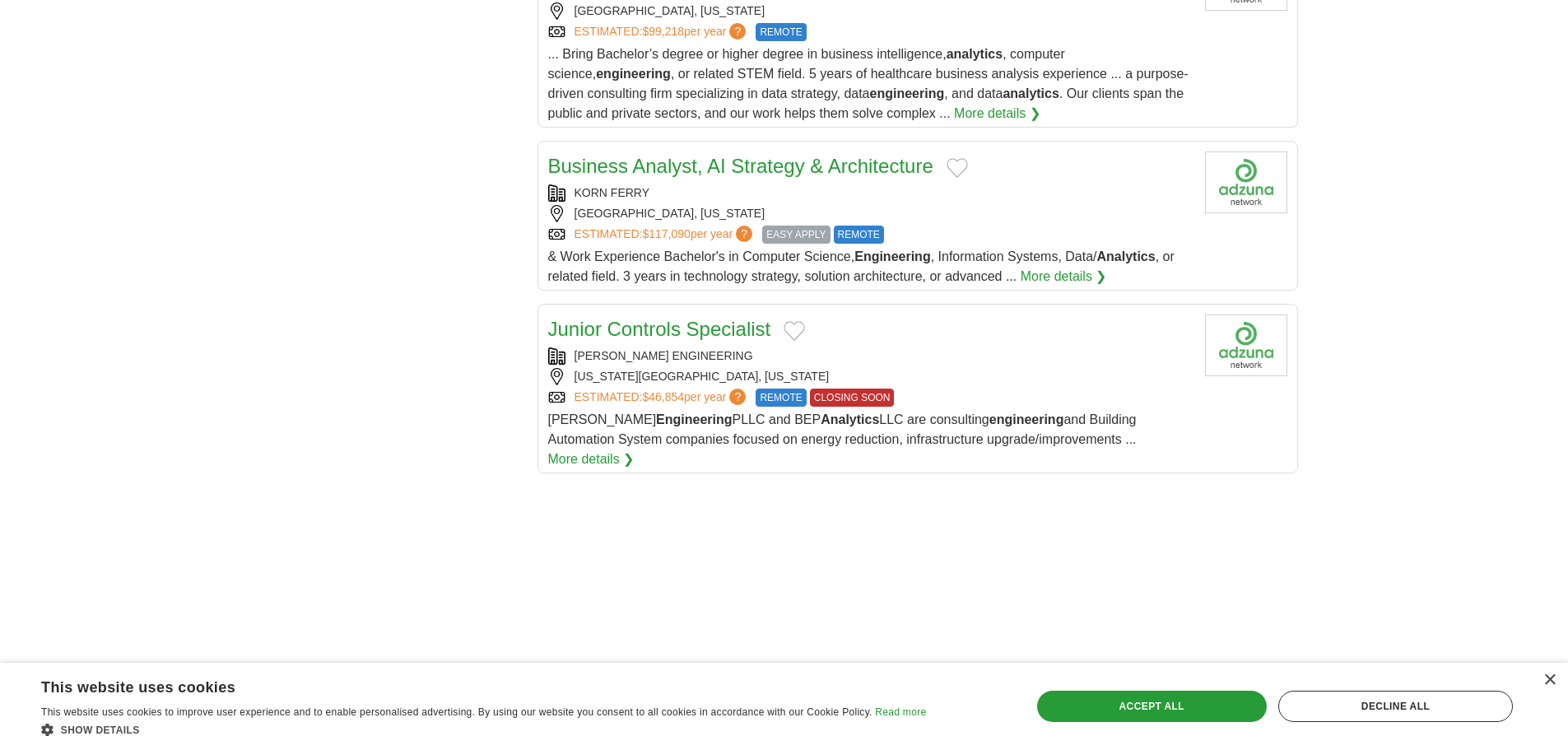
scroll to position [1700, 0]
